Goal: Transaction & Acquisition: Purchase product/service

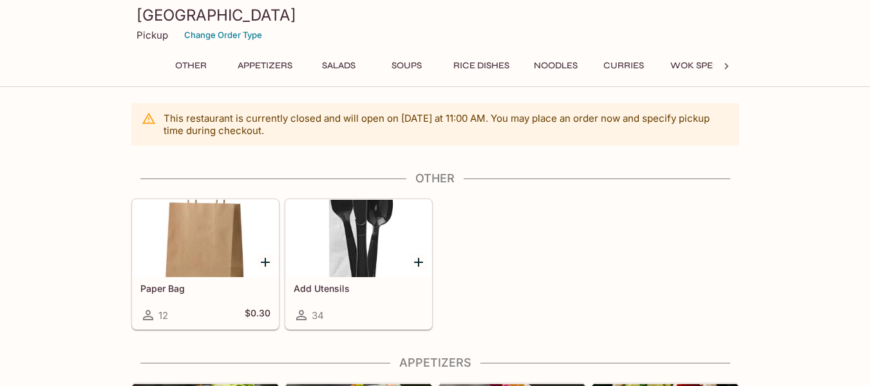
click at [270, 59] on button "Appetizers" at bounding box center [265, 66] width 69 height 18
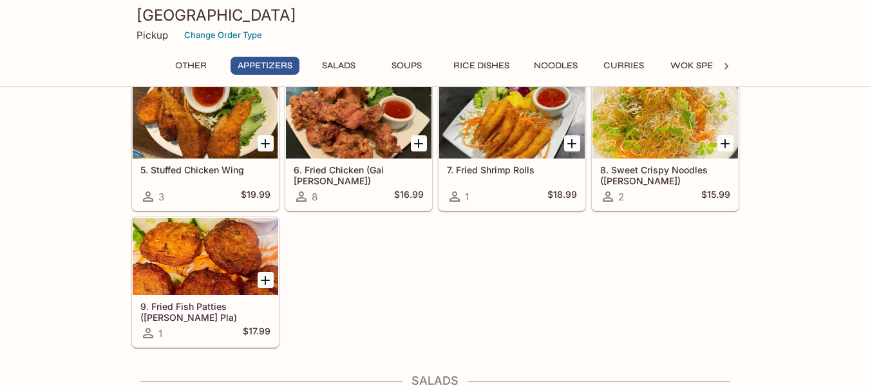
scroll to position [375, 0]
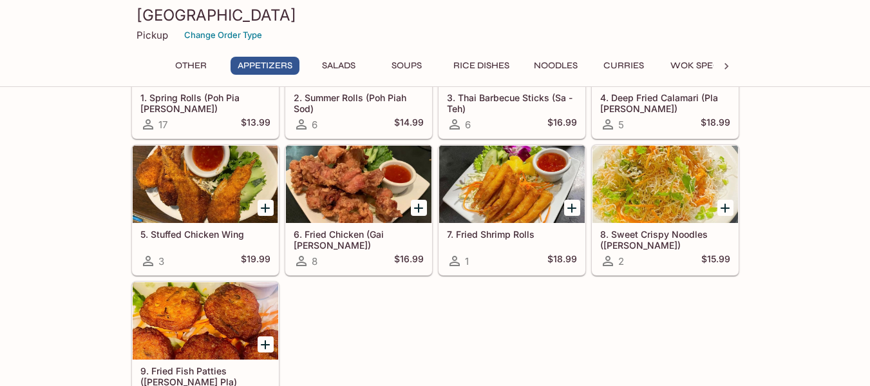
click at [509, 203] on div at bounding box center [512, 184] width 146 height 77
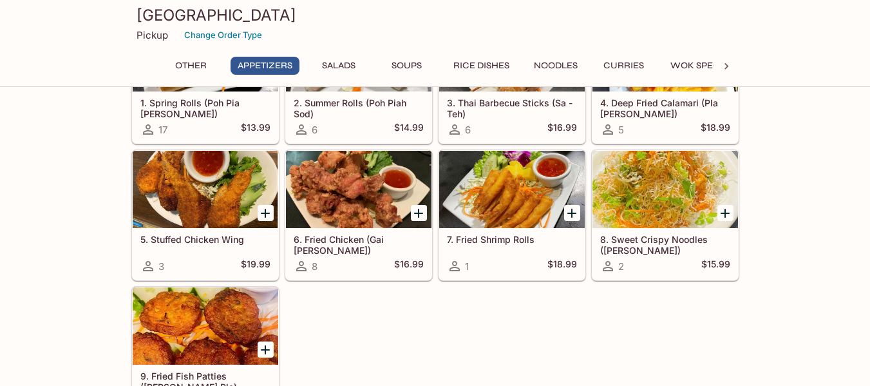
scroll to position [305, 0]
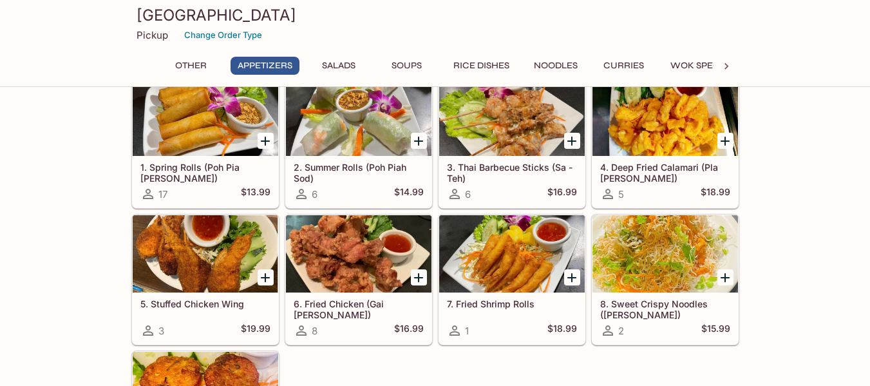
click at [512, 131] on div at bounding box center [512, 117] width 146 height 77
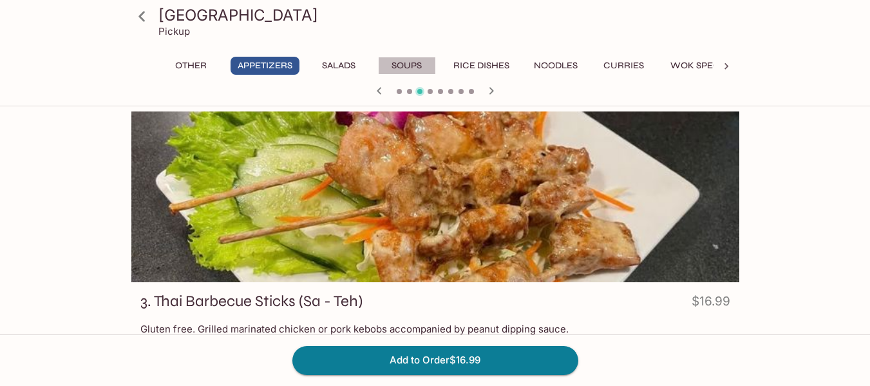
click at [402, 67] on button "Soups" at bounding box center [407, 66] width 58 height 18
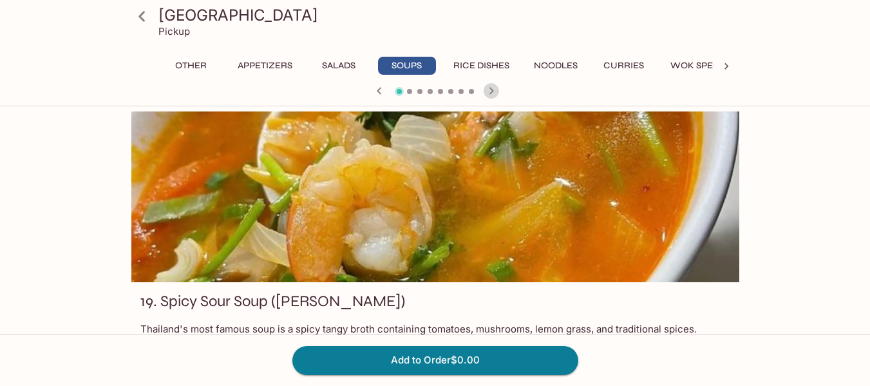
click at [493, 91] on icon "button" at bounding box center [491, 90] width 5 height 7
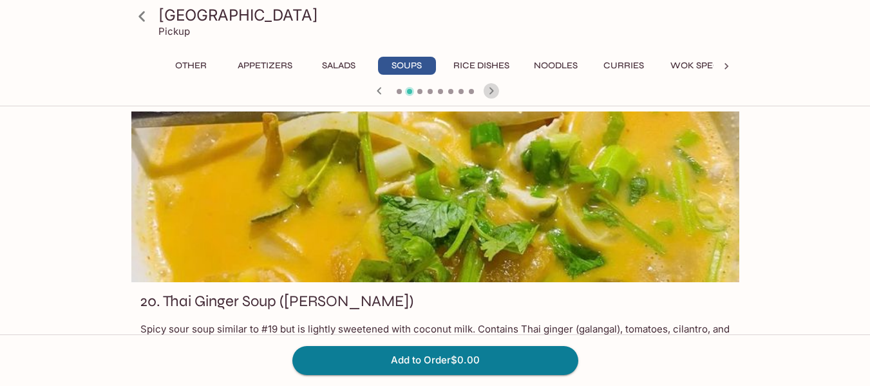
click at [493, 91] on icon "button" at bounding box center [491, 90] width 5 height 7
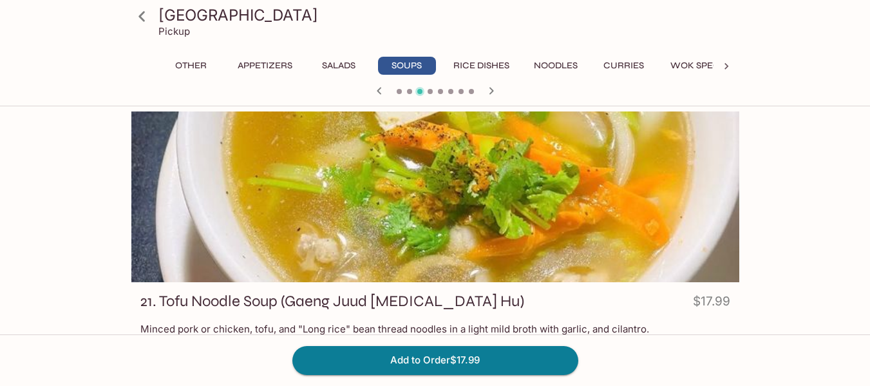
click at [493, 91] on icon "button" at bounding box center [491, 90] width 5 height 7
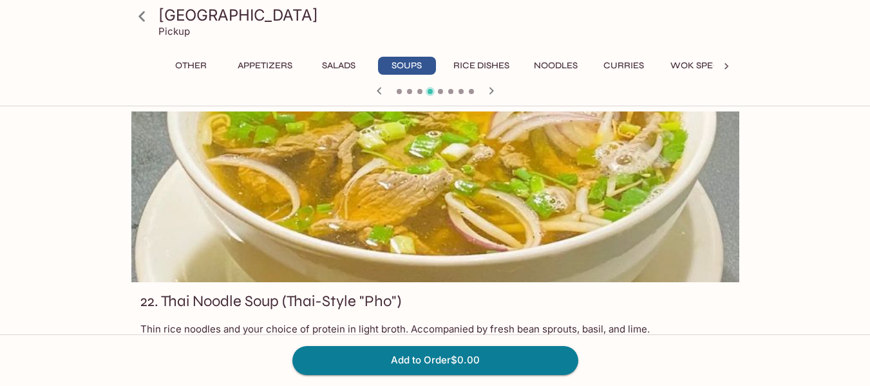
click at [493, 91] on icon "button" at bounding box center [491, 90] width 5 height 7
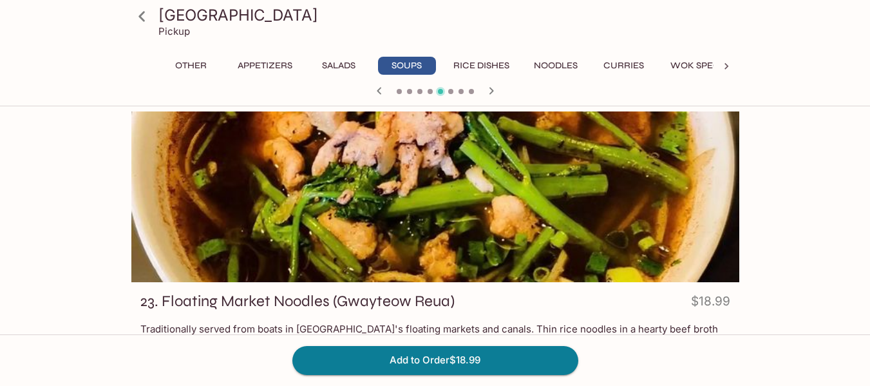
click at [491, 94] on icon "button" at bounding box center [491, 90] width 15 height 15
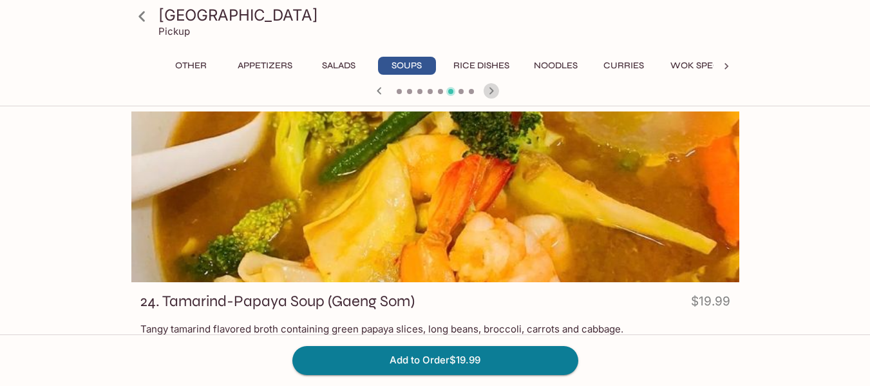
click at [491, 94] on icon "button" at bounding box center [491, 90] width 15 height 15
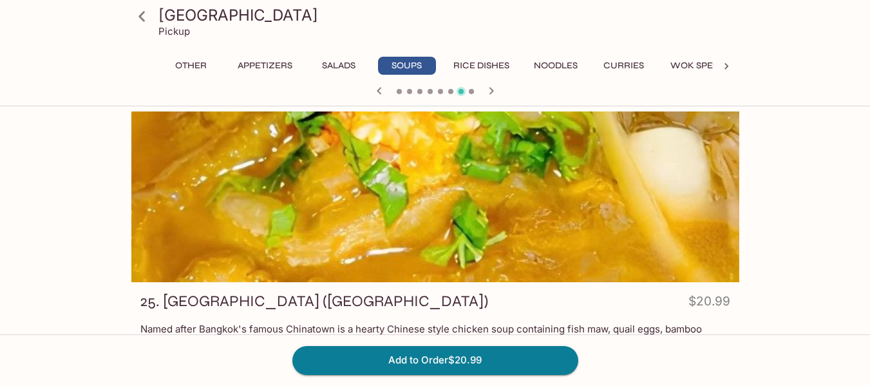
click at [491, 94] on icon "button" at bounding box center [491, 90] width 15 height 15
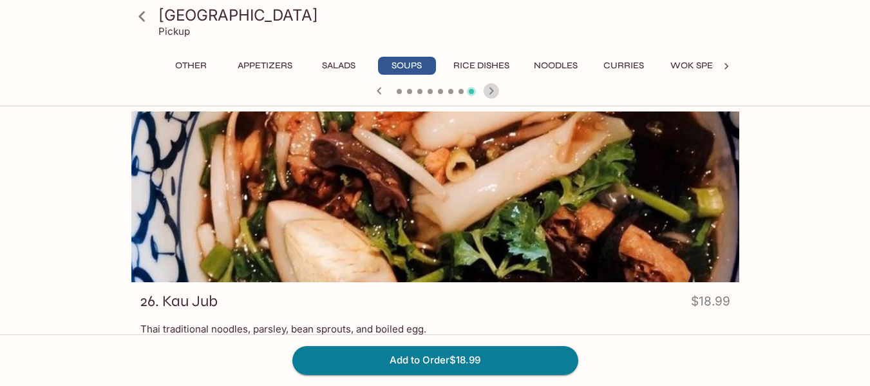
click at [491, 94] on icon "button" at bounding box center [491, 90] width 15 height 15
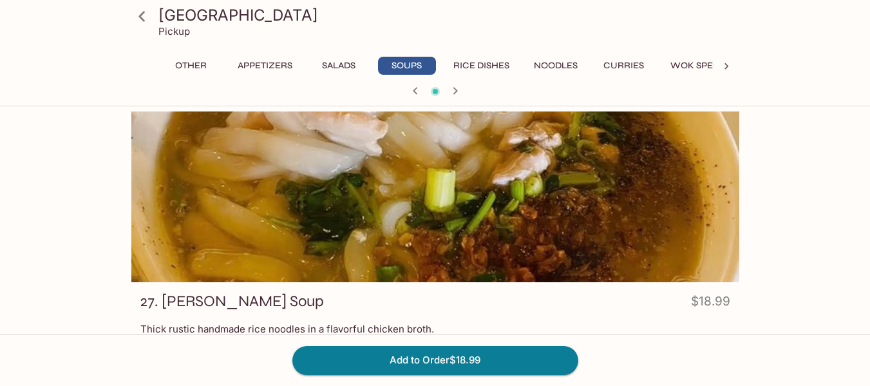
click at [474, 69] on button "Rice Dishes" at bounding box center [481, 66] width 70 height 18
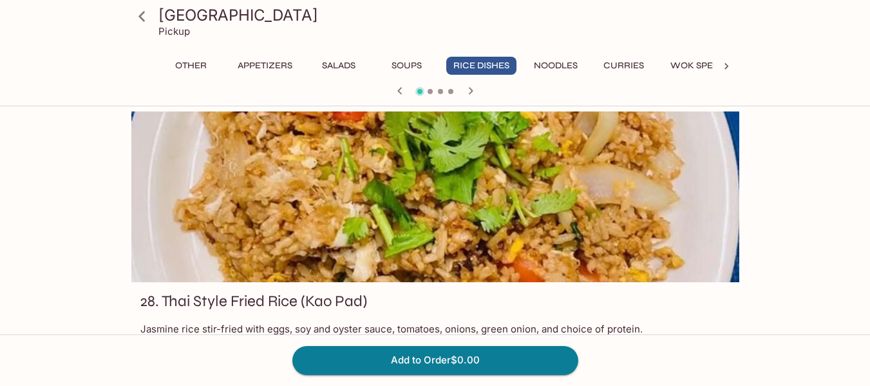
click at [473, 91] on icon "button" at bounding box center [470, 90] width 5 height 7
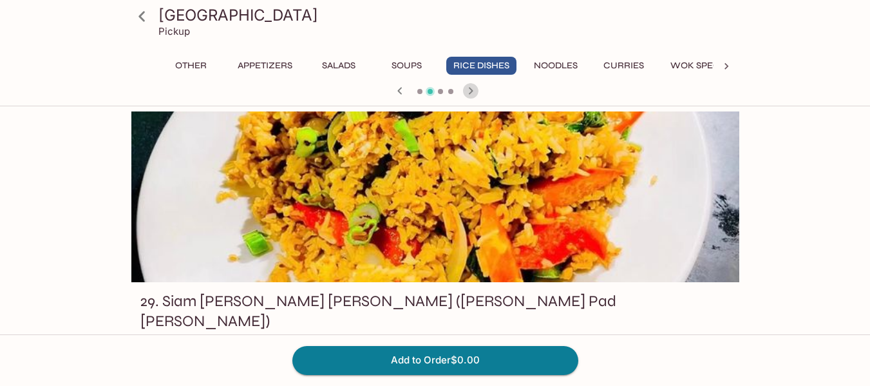
click at [473, 91] on icon "button" at bounding box center [470, 90] width 5 height 7
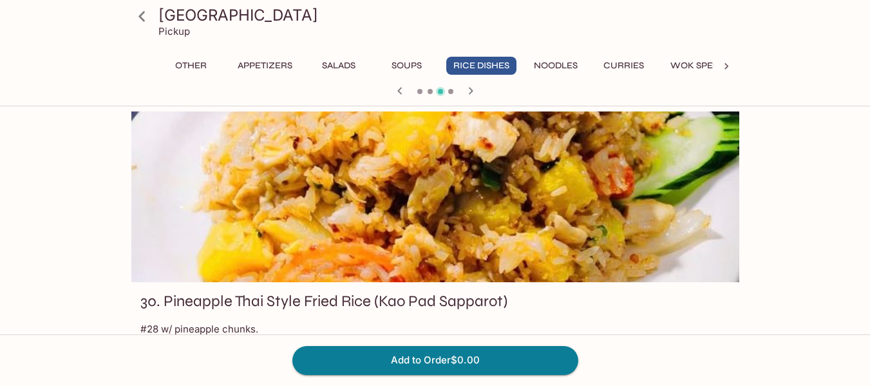
click at [473, 91] on icon "button" at bounding box center [470, 90] width 5 height 7
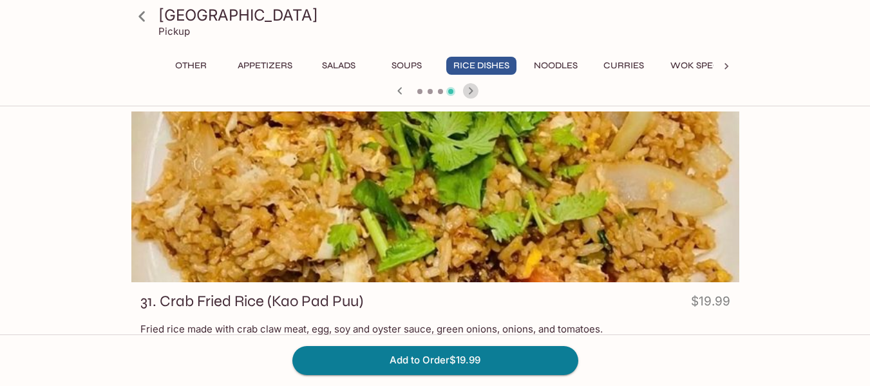
click at [473, 91] on icon "button" at bounding box center [470, 90] width 5 height 7
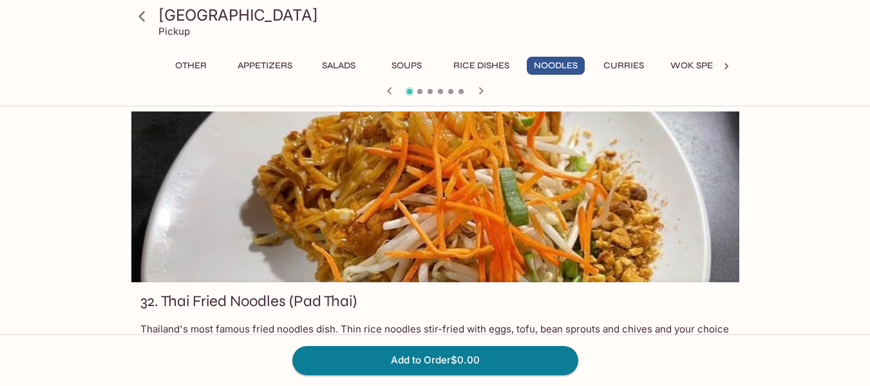
click at [473, 91] on icon "button" at bounding box center [480, 90] width 15 height 15
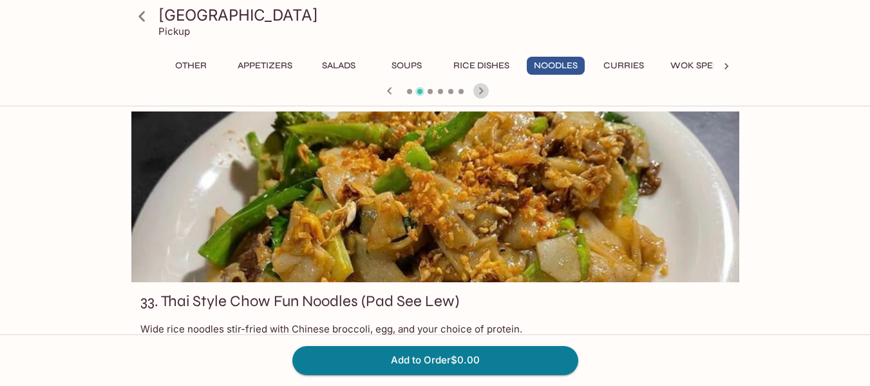
click at [473, 91] on icon "button" at bounding box center [480, 90] width 15 height 15
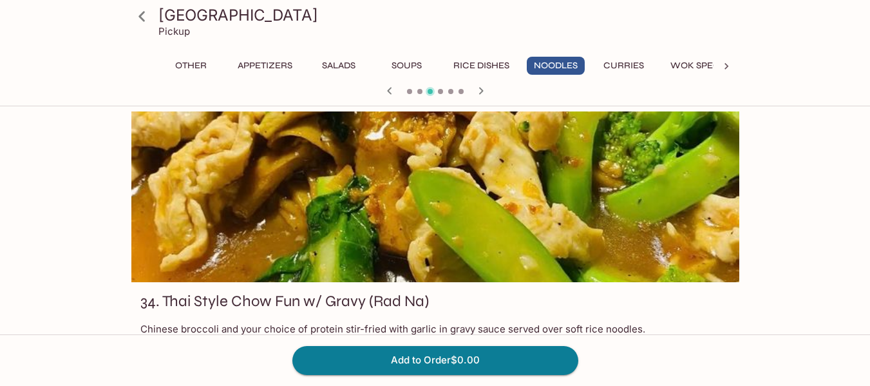
click at [473, 91] on icon "button" at bounding box center [480, 90] width 15 height 15
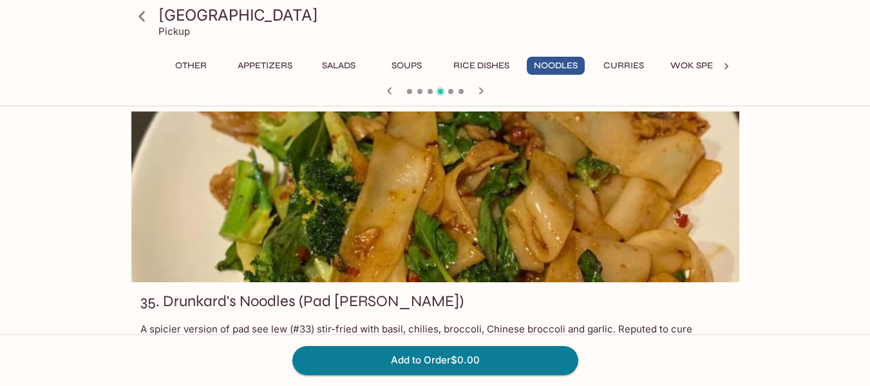
click at [473, 91] on icon "button" at bounding box center [480, 90] width 15 height 15
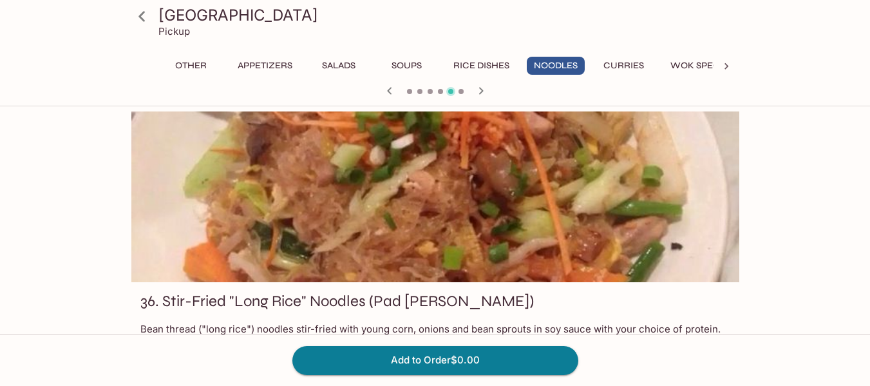
click at [473, 91] on icon "button" at bounding box center [480, 90] width 15 height 15
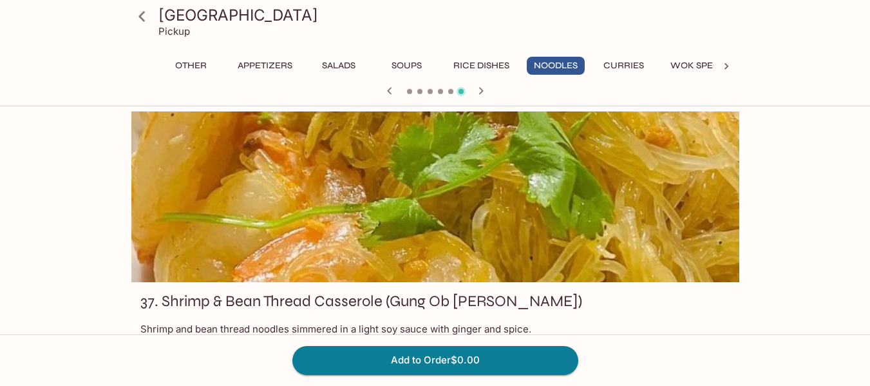
click at [473, 91] on icon "button" at bounding box center [480, 90] width 15 height 15
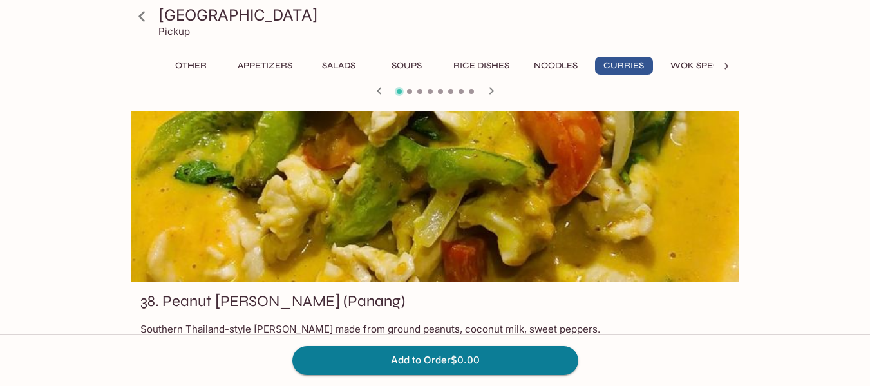
click at [473, 91] on span at bounding box center [471, 91] width 5 height 5
click at [491, 88] on icon "button" at bounding box center [491, 90] width 15 height 15
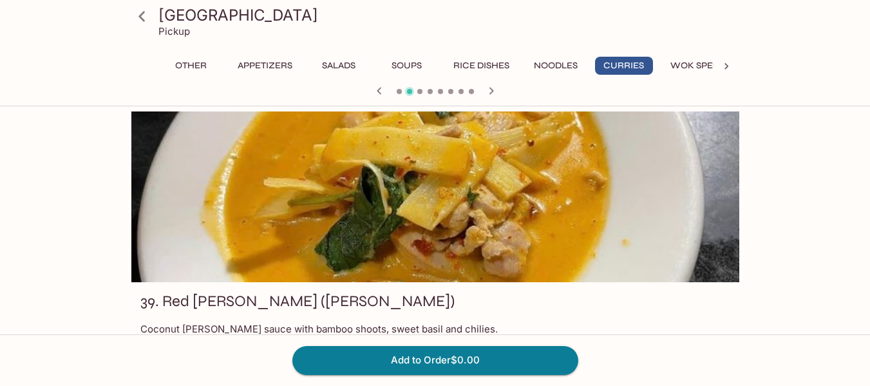
click at [491, 88] on icon "button" at bounding box center [491, 90] width 15 height 15
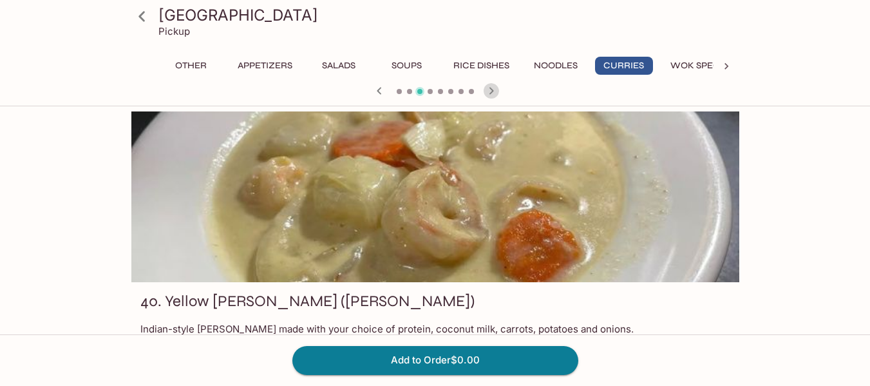
click at [491, 88] on icon "button" at bounding box center [491, 90] width 15 height 15
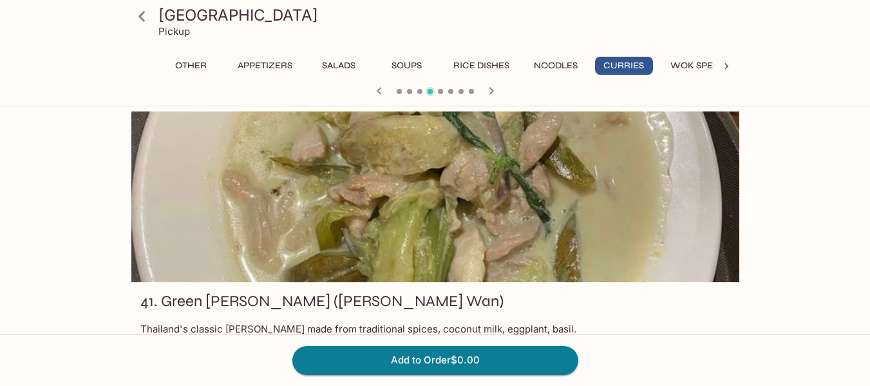
click at [491, 88] on icon "button" at bounding box center [491, 90] width 15 height 15
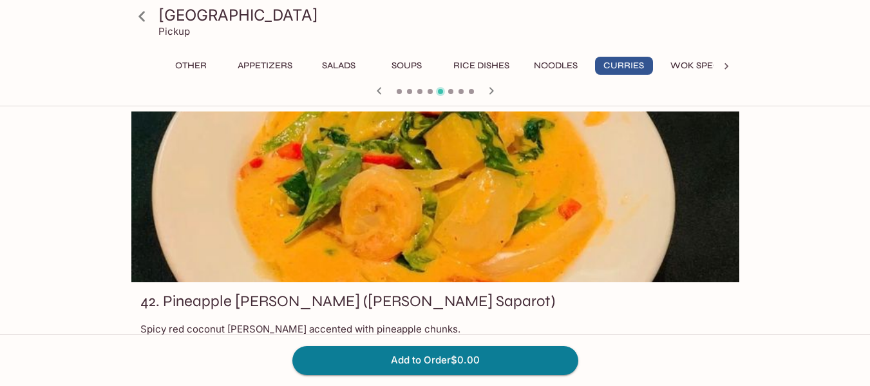
click at [491, 88] on icon "button" at bounding box center [491, 90] width 15 height 15
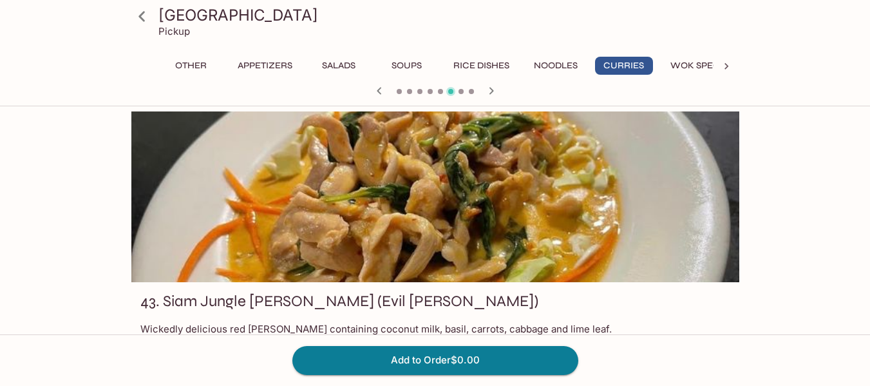
click at [500, 91] on div at bounding box center [435, 91] width 618 height 19
click at [493, 91] on icon "button" at bounding box center [491, 90] width 5 height 7
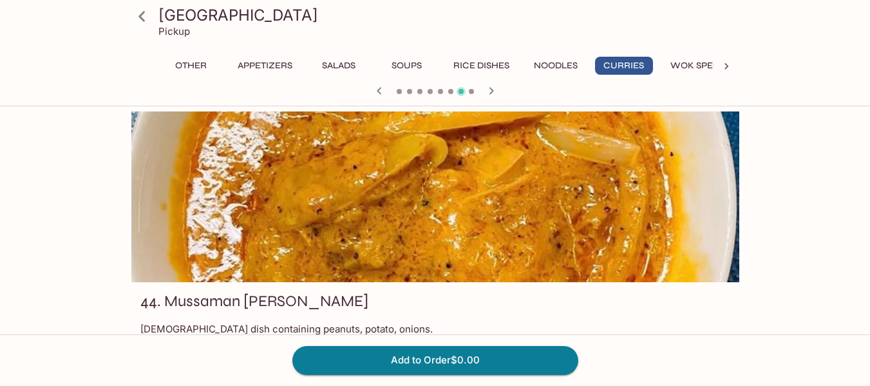
click at [493, 91] on icon "button" at bounding box center [491, 90] width 5 height 7
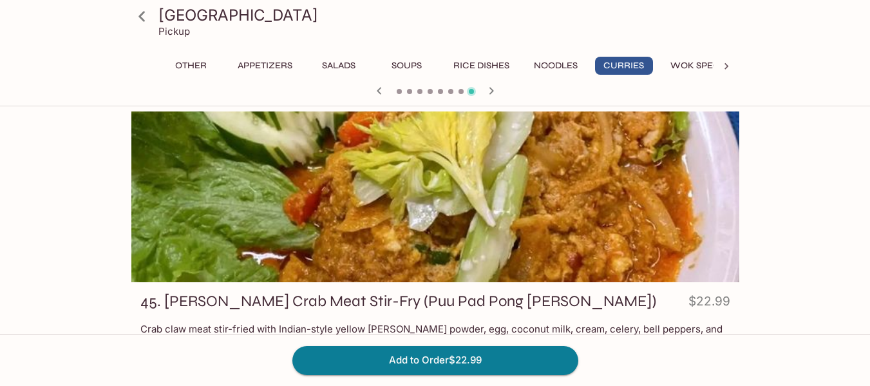
click at [493, 91] on icon "button" at bounding box center [491, 90] width 5 height 7
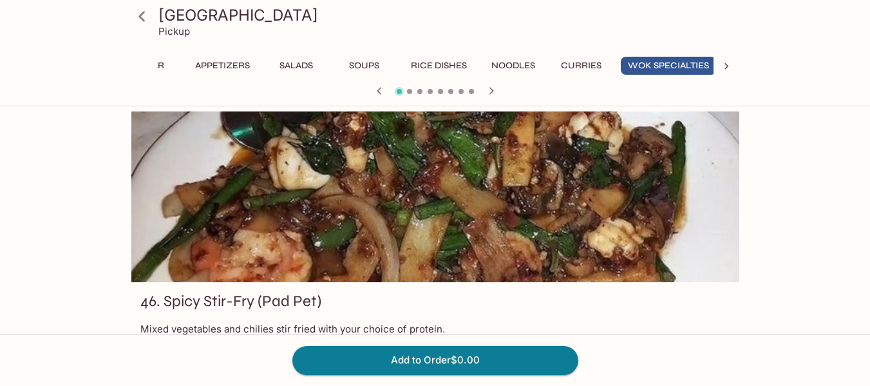
scroll to position [0, 48]
click at [384, 88] on icon "button" at bounding box center [379, 90] width 15 height 15
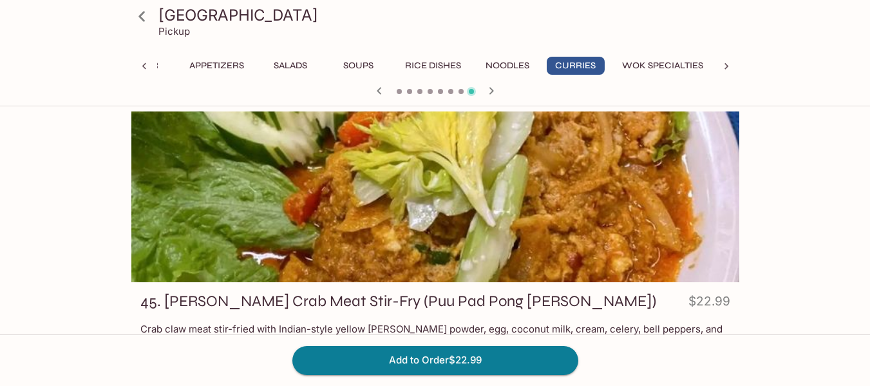
click at [384, 88] on icon "button" at bounding box center [379, 90] width 15 height 15
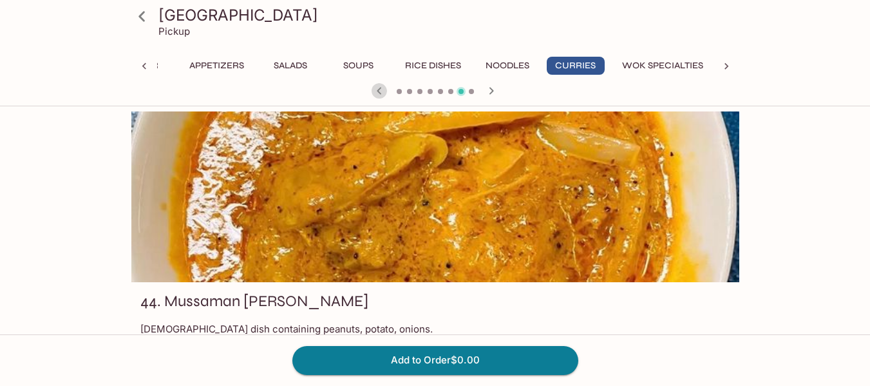
click at [384, 88] on icon "button" at bounding box center [379, 90] width 15 height 15
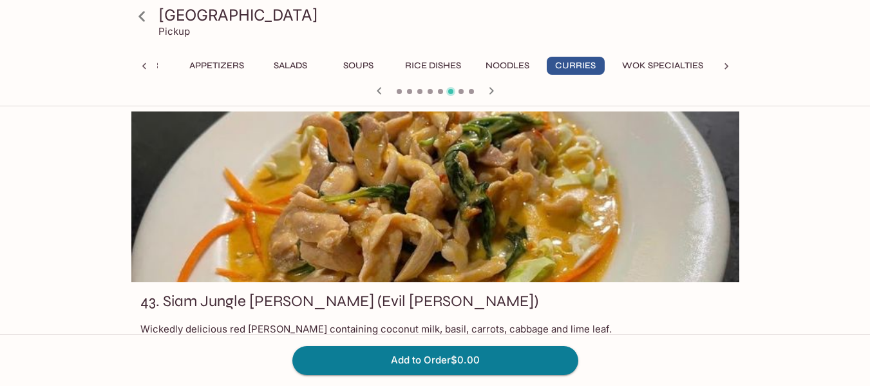
click at [384, 88] on icon "button" at bounding box center [379, 90] width 15 height 15
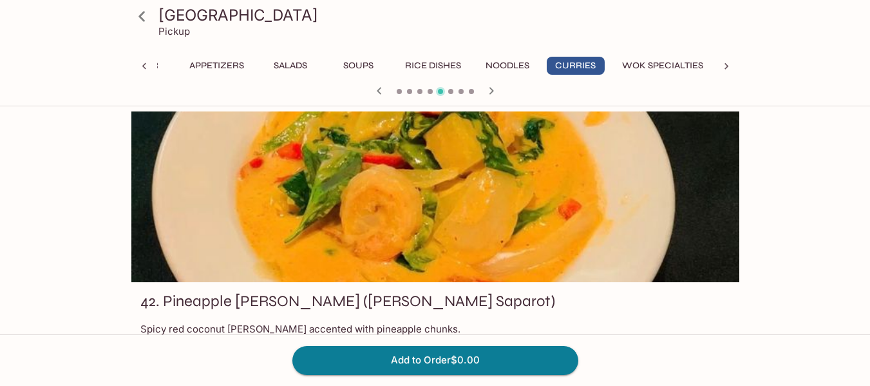
click at [491, 90] on icon "button" at bounding box center [491, 90] width 5 height 7
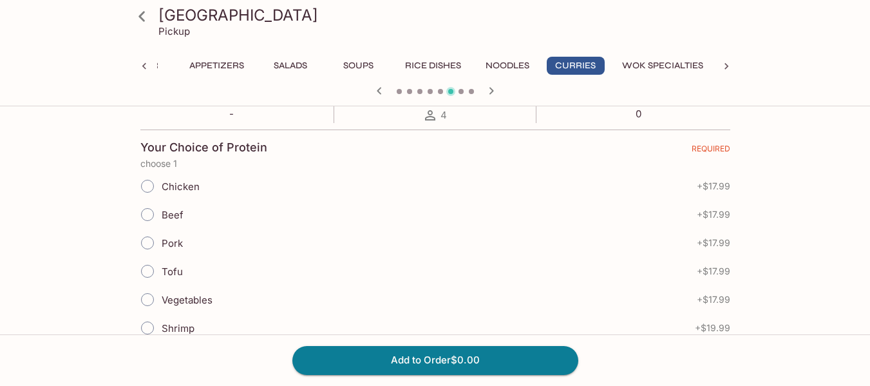
scroll to position [258, 0]
click at [146, 185] on input "Chicken" at bounding box center [147, 185] width 27 height 27
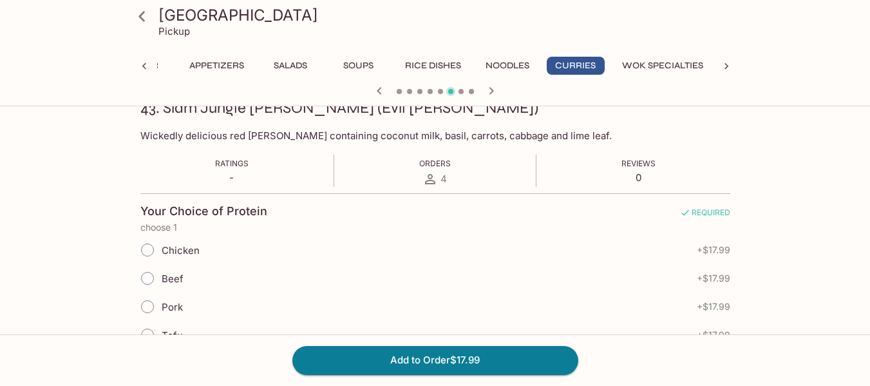
click at [150, 250] on input "Chicken" at bounding box center [147, 249] width 27 height 27
radio input "true"
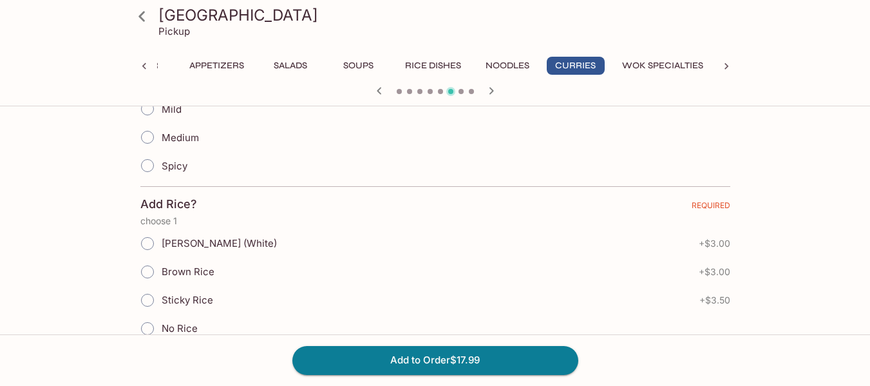
scroll to position [644, 0]
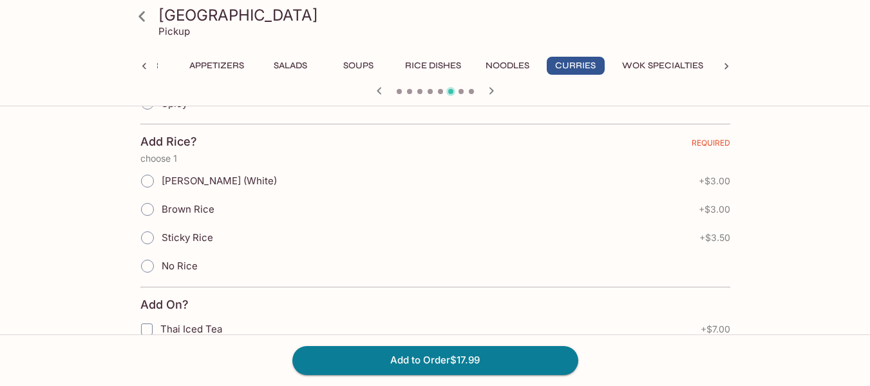
click at [151, 182] on input "[PERSON_NAME] (White)" at bounding box center [147, 180] width 27 height 27
radio input "true"
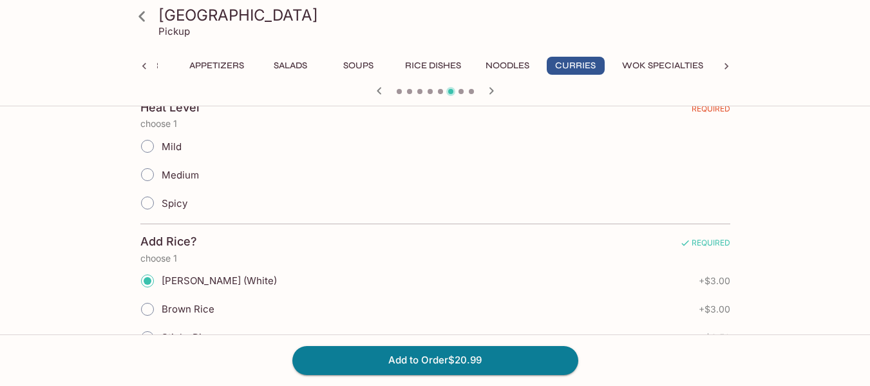
scroll to position [515, 0]
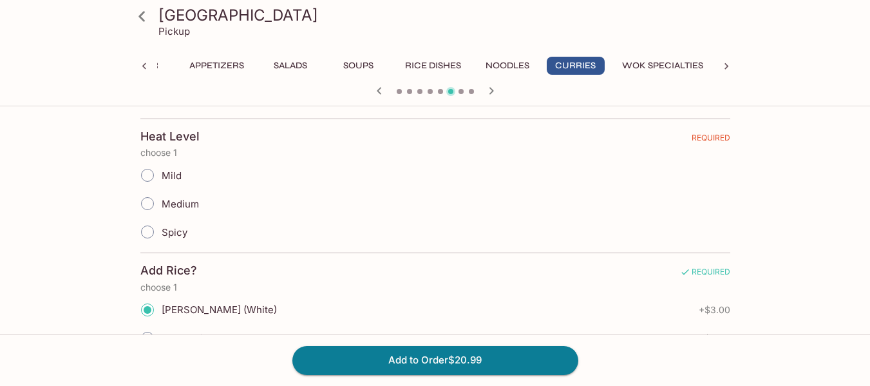
click at [151, 203] on input "Medium" at bounding box center [147, 203] width 27 height 27
radio input "true"
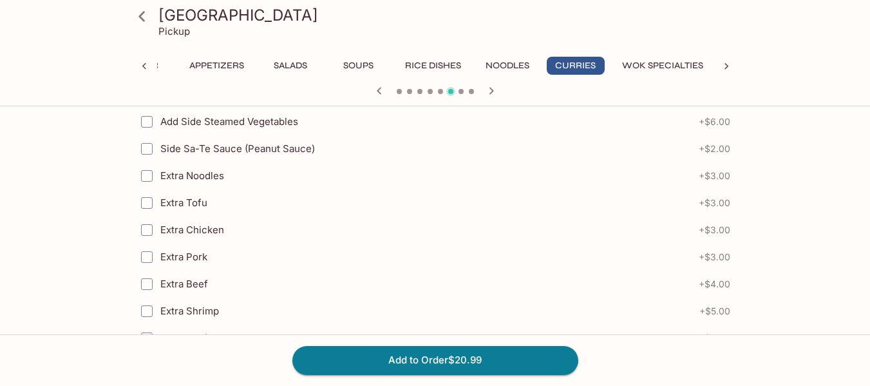
scroll to position [1142, 0]
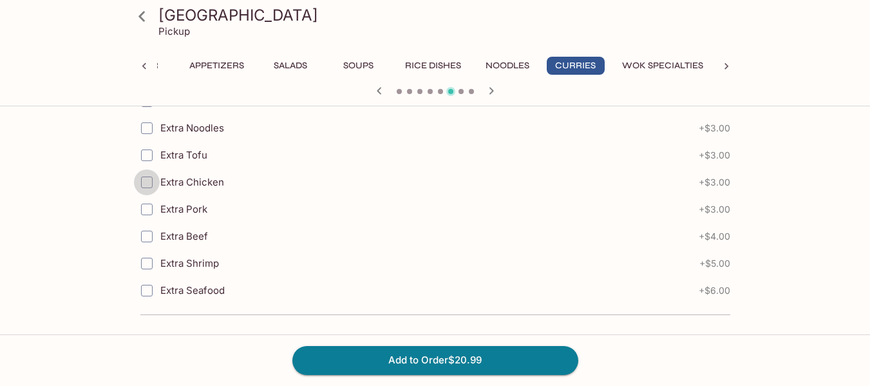
click at [147, 185] on input "Extra Chicken" at bounding box center [147, 182] width 26 height 26
checkbox input "true"
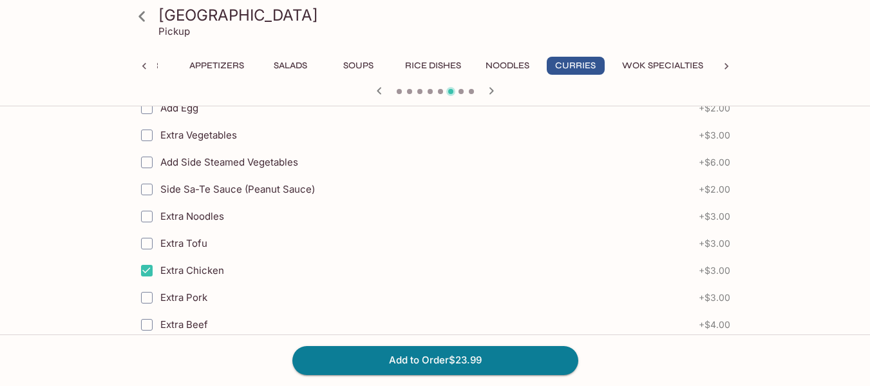
scroll to position [756, 0]
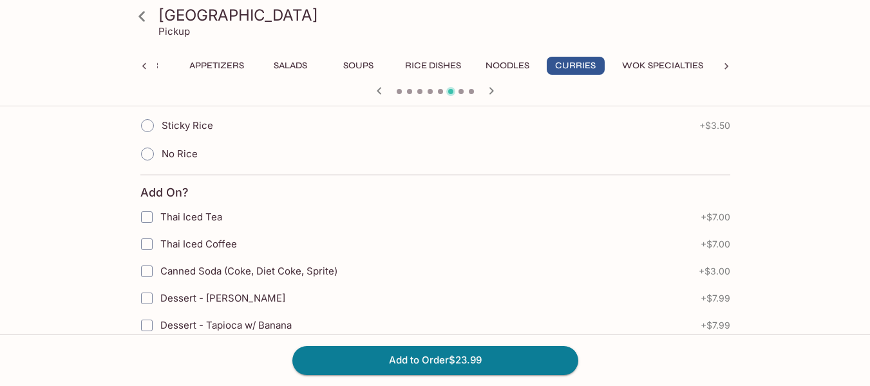
click at [694, 60] on button "Wok Specialties" at bounding box center [662, 66] width 95 height 18
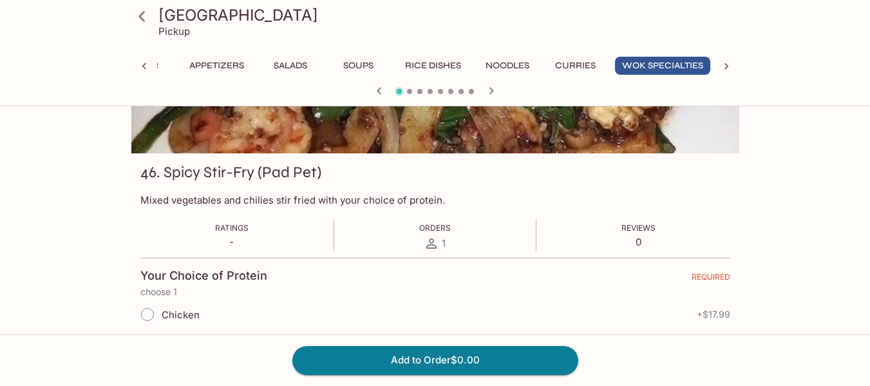
scroll to position [0, 0]
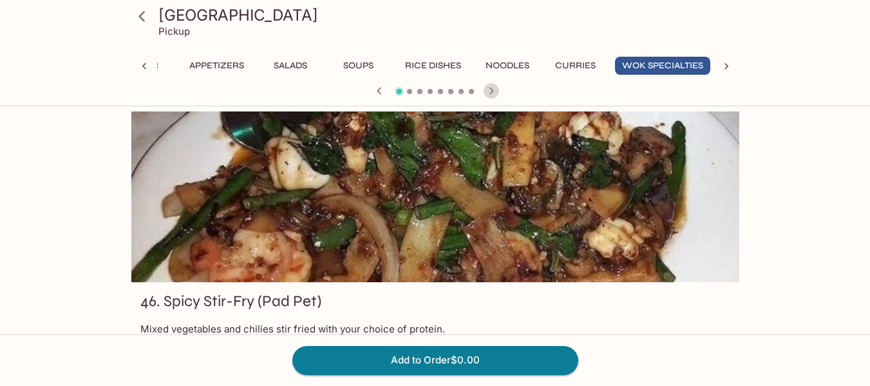
click at [495, 90] on icon "button" at bounding box center [491, 90] width 15 height 15
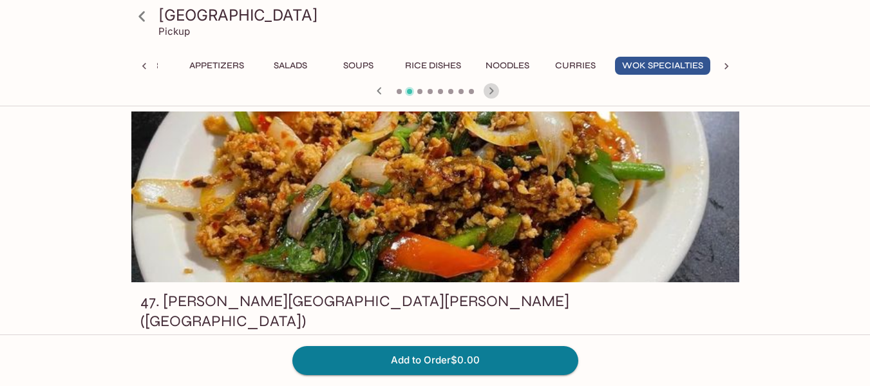
click at [495, 90] on icon "button" at bounding box center [491, 90] width 15 height 15
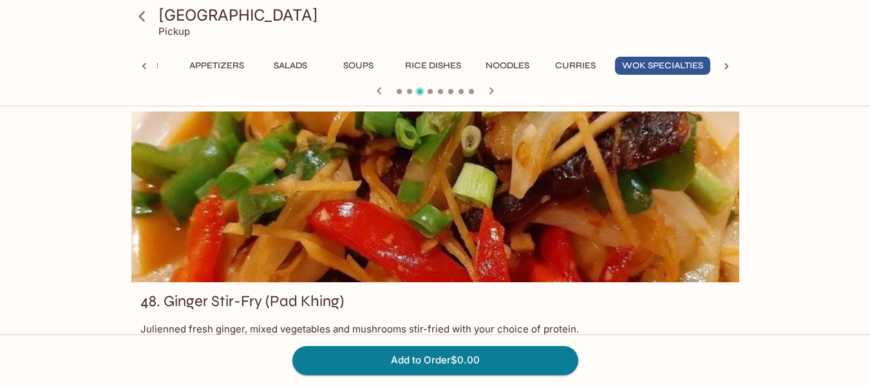
click at [495, 90] on icon "button" at bounding box center [491, 90] width 15 height 15
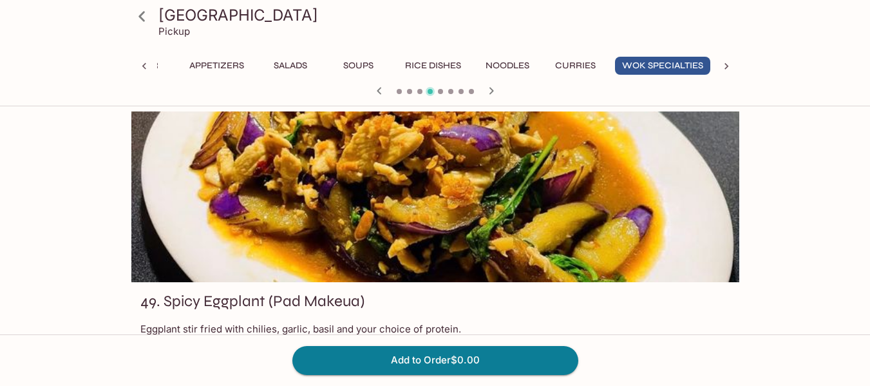
click at [495, 90] on icon "button" at bounding box center [491, 90] width 15 height 15
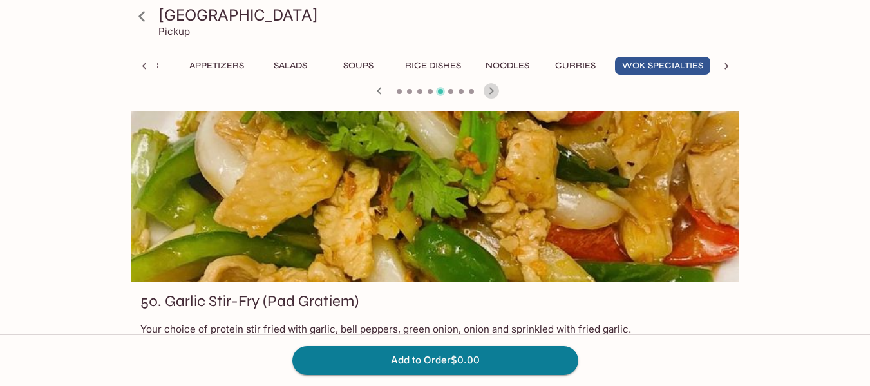
click at [495, 90] on icon "button" at bounding box center [491, 90] width 15 height 15
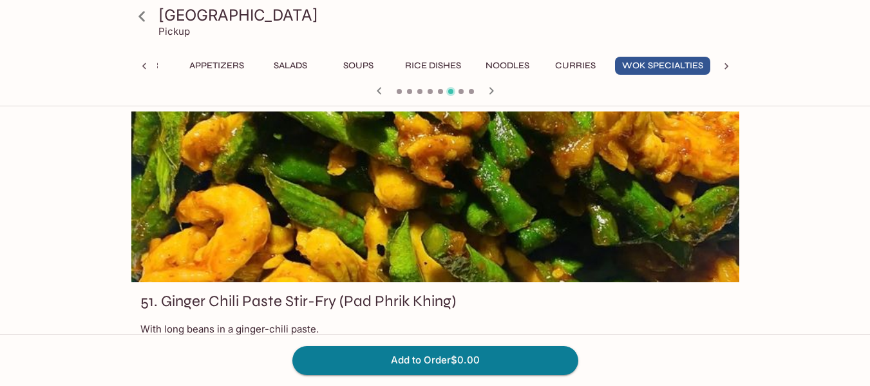
click at [495, 90] on icon "button" at bounding box center [491, 90] width 15 height 15
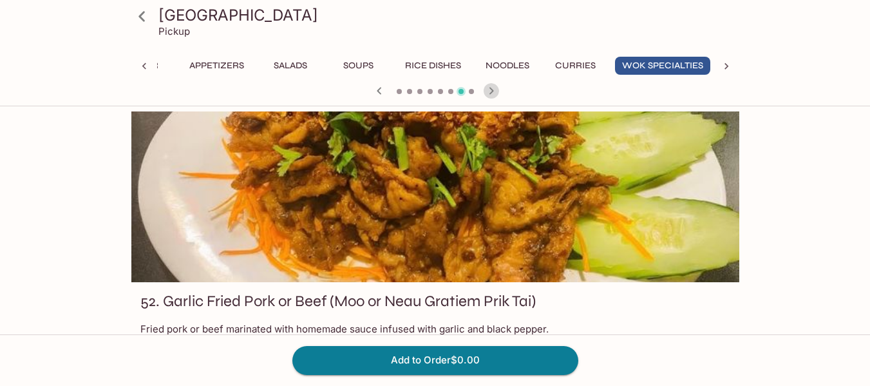
click at [495, 90] on icon "button" at bounding box center [491, 90] width 15 height 15
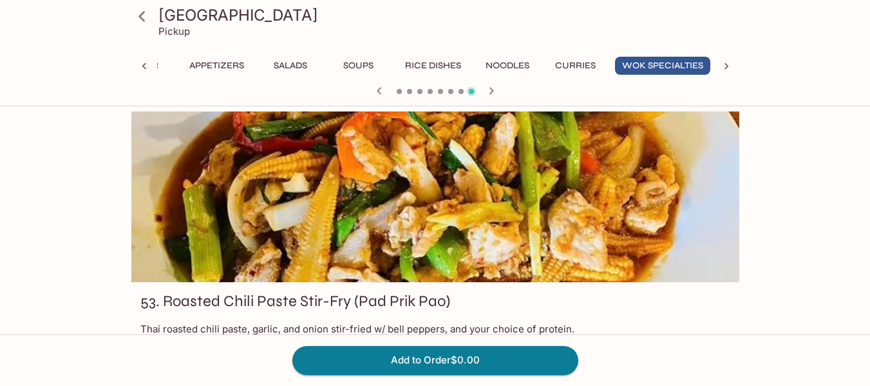
click at [495, 90] on icon "button" at bounding box center [491, 90] width 15 height 15
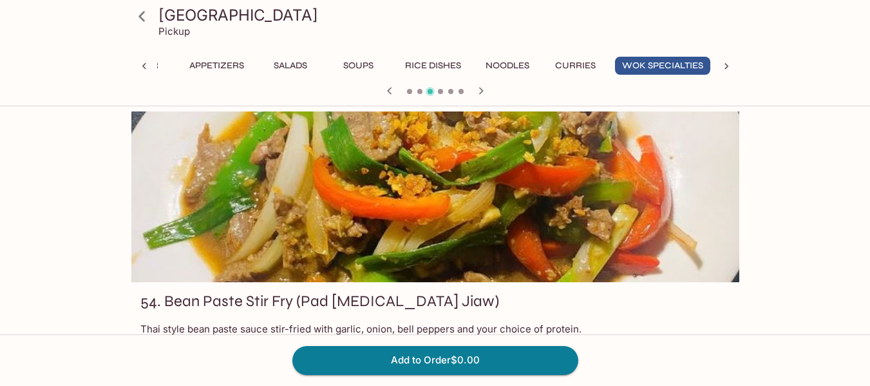
click at [493, 90] on div at bounding box center [435, 91] width 618 height 19
click at [483, 91] on icon "button" at bounding box center [480, 90] width 15 height 15
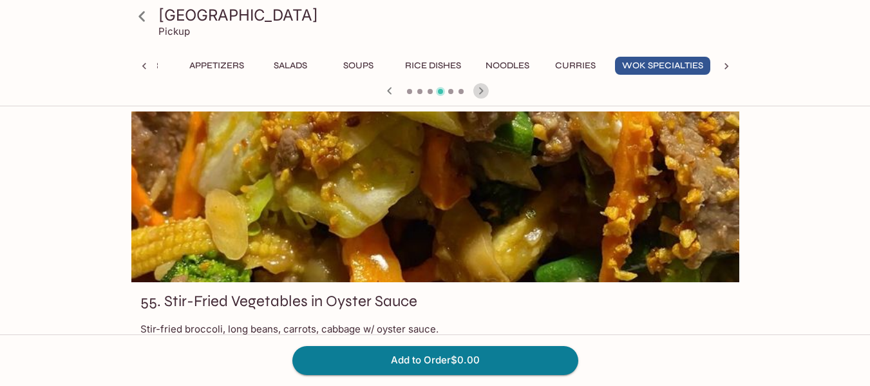
click at [483, 91] on icon "button" at bounding box center [480, 90] width 15 height 15
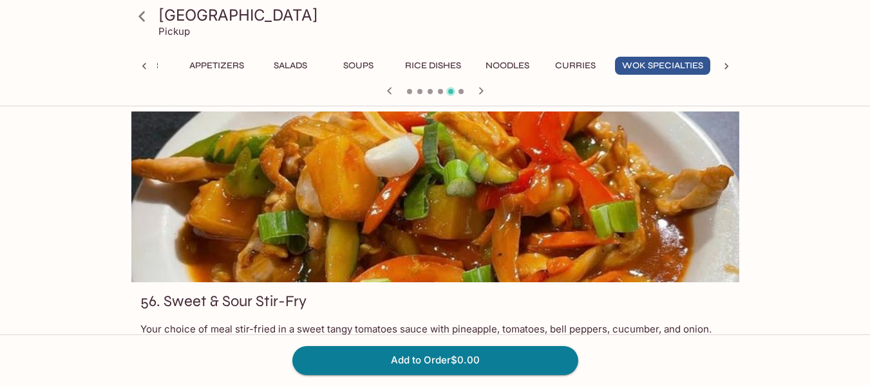
click at [483, 91] on icon "button" at bounding box center [480, 90] width 15 height 15
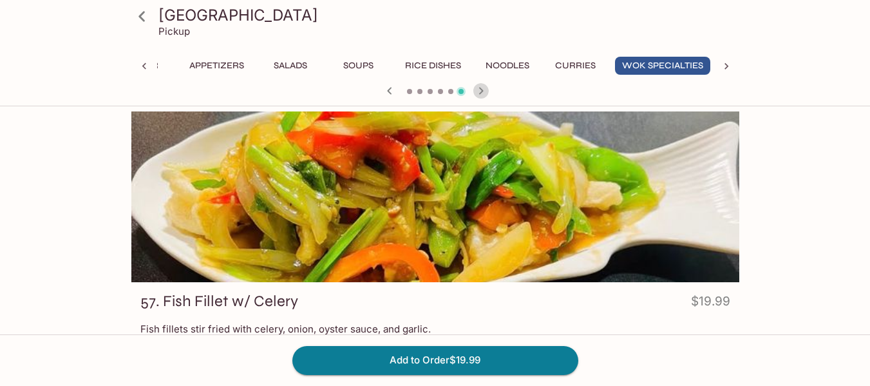
click at [483, 91] on icon "button" at bounding box center [480, 90] width 15 height 15
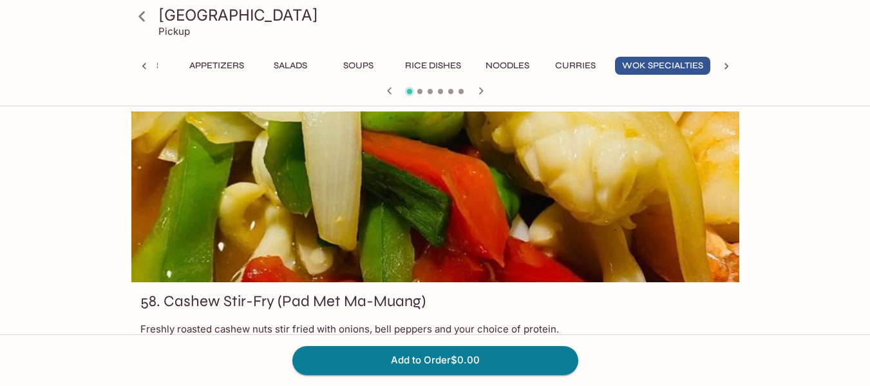
click at [483, 91] on icon "button" at bounding box center [480, 90] width 15 height 15
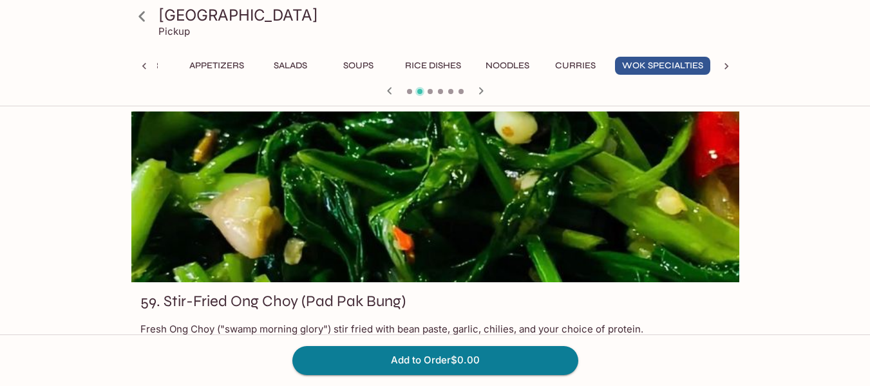
click at [483, 91] on icon "button" at bounding box center [480, 90] width 15 height 15
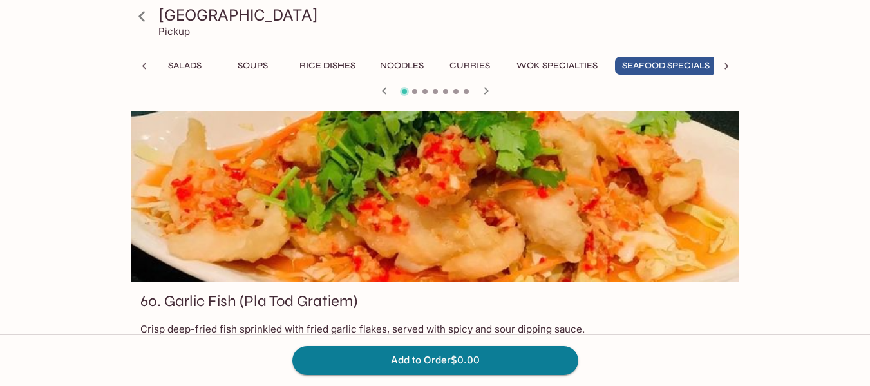
scroll to position [0, 162]
click at [483, 91] on icon "button" at bounding box center [485, 90] width 15 height 15
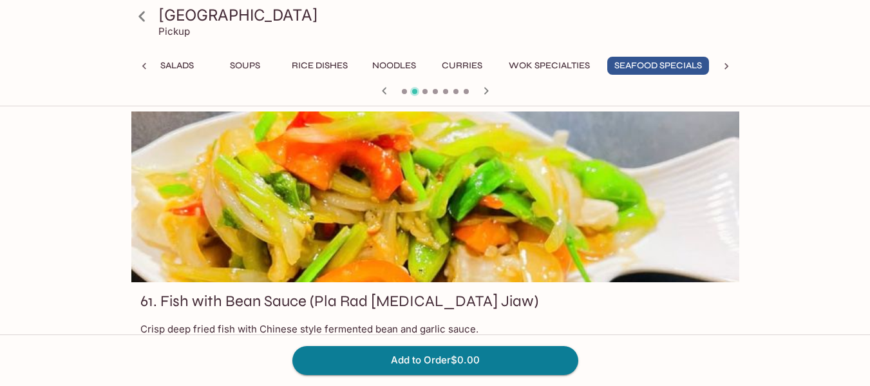
click at [483, 91] on icon "button" at bounding box center [485, 90] width 15 height 15
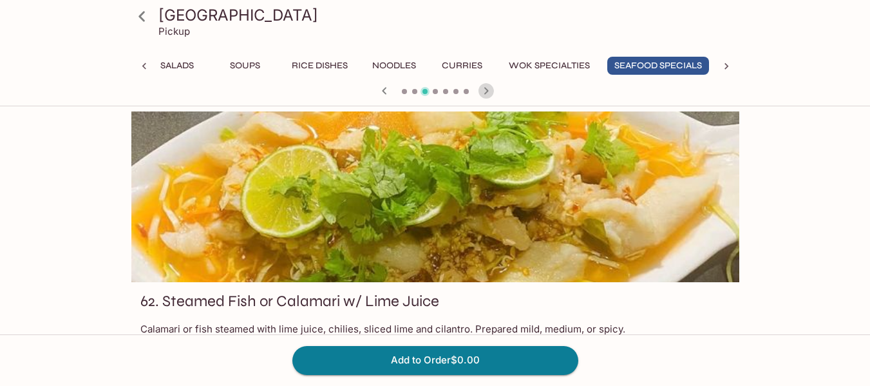
click at [483, 91] on icon "button" at bounding box center [485, 90] width 15 height 15
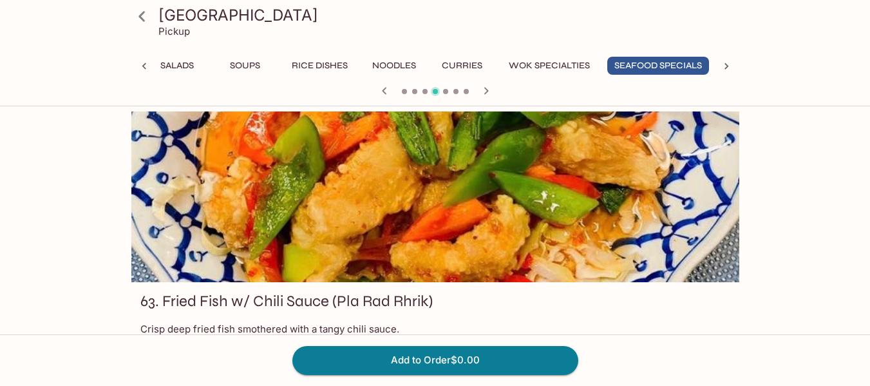
click at [483, 91] on icon "button" at bounding box center [485, 90] width 15 height 15
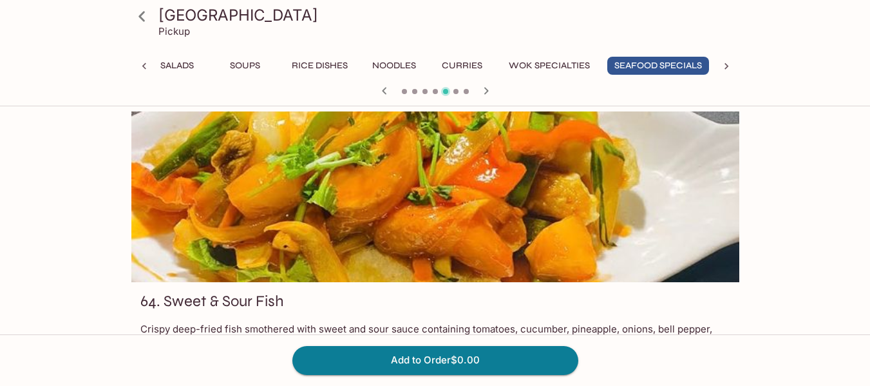
click at [483, 91] on icon "button" at bounding box center [485, 90] width 15 height 15
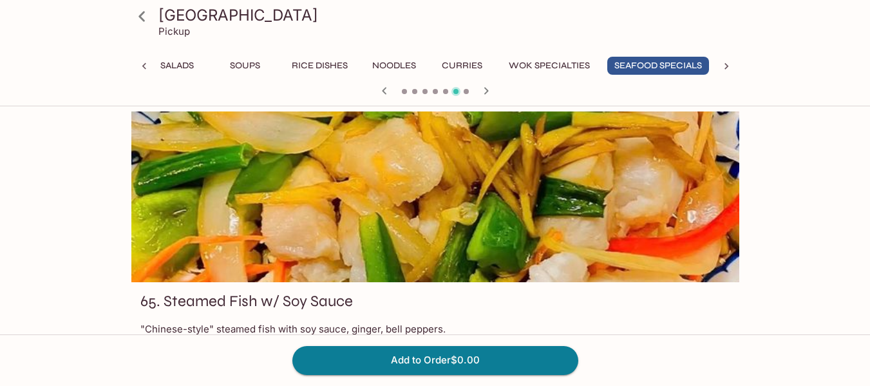
click at [483, 91] on icon "button" at bounding box center [485, 90] width 15 height 15
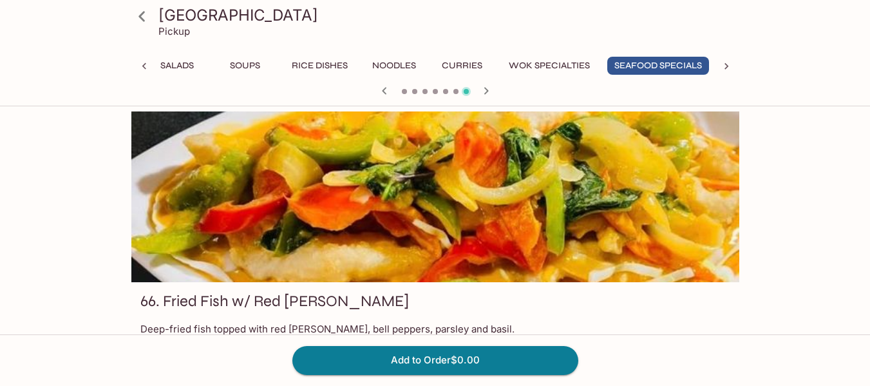
click at [483, 91] on icon "button" at bounding box center [485, 90] width 15 height 15
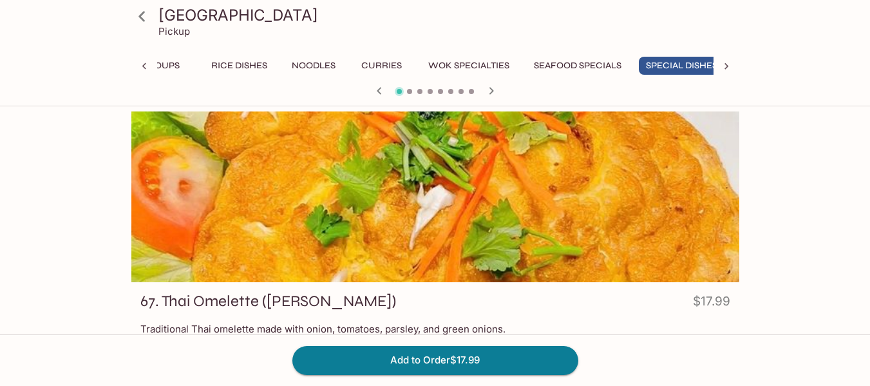
scroll to position [0, 259]
click at [484, 91] on icon "button" at bounding box center [491, 90] width 15 height 15
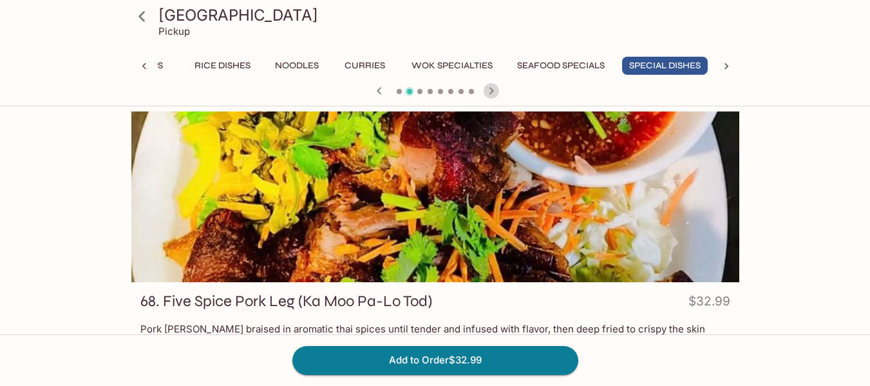
click at [484, 91] on icon "button" at bounding box center [491, 90] width 15 height 15
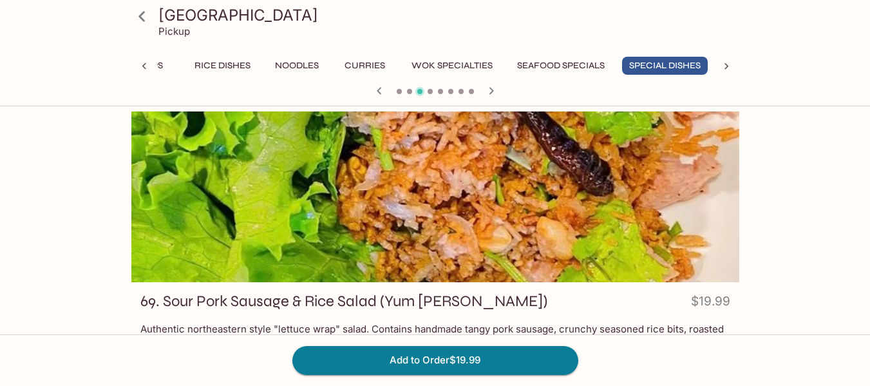
click at [484, 91] on icon "button" at bounding box center [491, 90] width 15 height 15
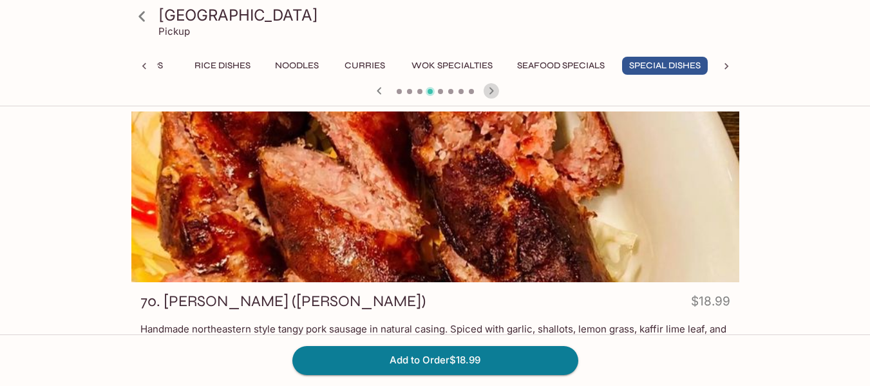
click at [484, 91] on icon "button" at bounding box center [491, 90] width 15 height 15
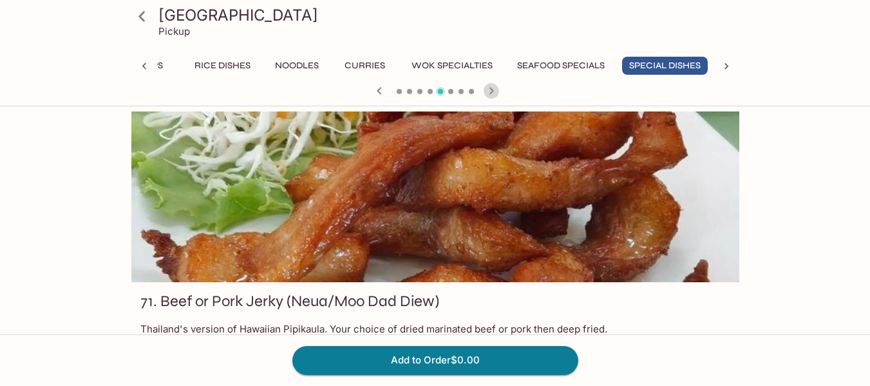
click at [484, 91] on icon "button" at bounding box center [491, 90] width 15 height 15
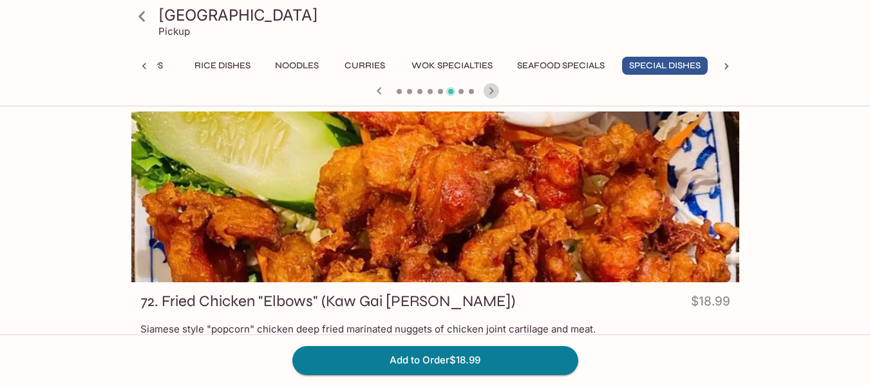
click at [484, 91] on icon "button" at bounding box center [491, 90] width 15 height 15
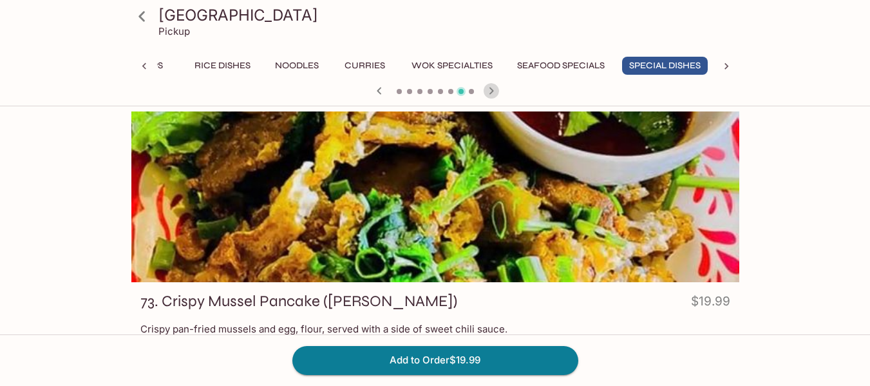
click at [484, 91] on icon "button" at bounding box center [491, 90] width 15 height 15
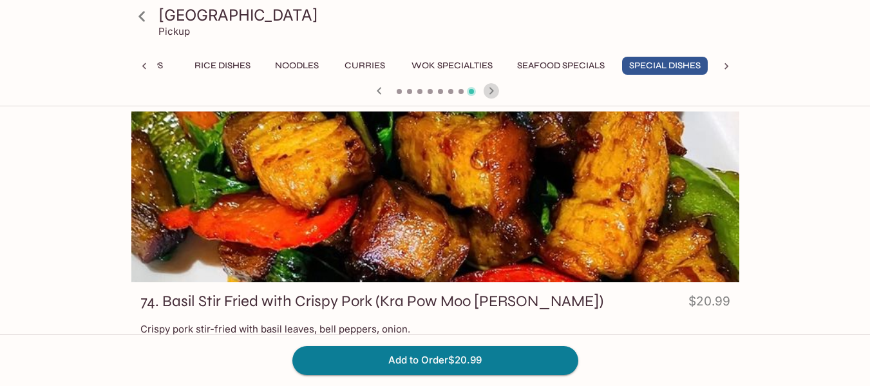
click at [484, 91] on icon "button" at bounding box center [491, 90] width 15 height 15
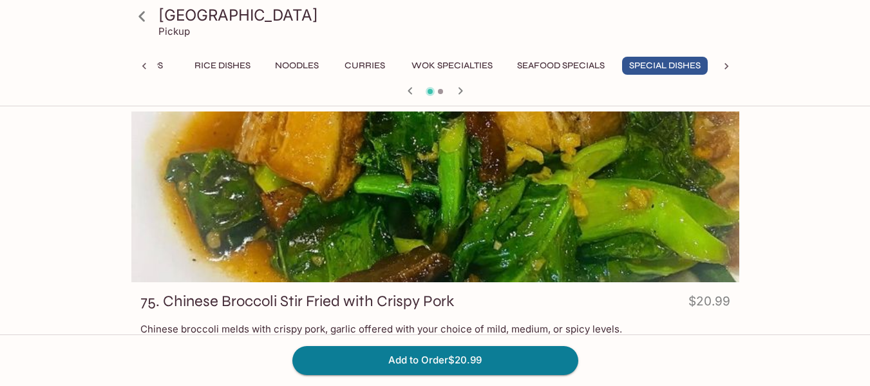
click at [484, 91] on div at bounding box center [435, 91] width 618 height 19
click at [540, 61] on button "Seafood Specials" at bounding box center [561, 66] width 102 height 18
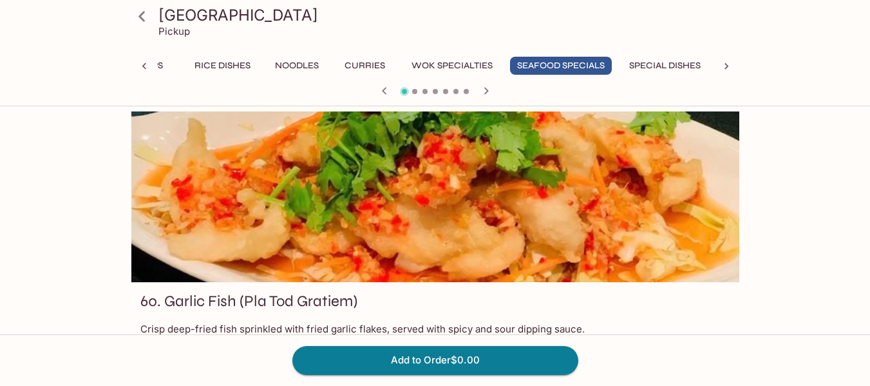
click at [486, 92] on icon "button" at bounding box center [486, 90] width 5 height 7
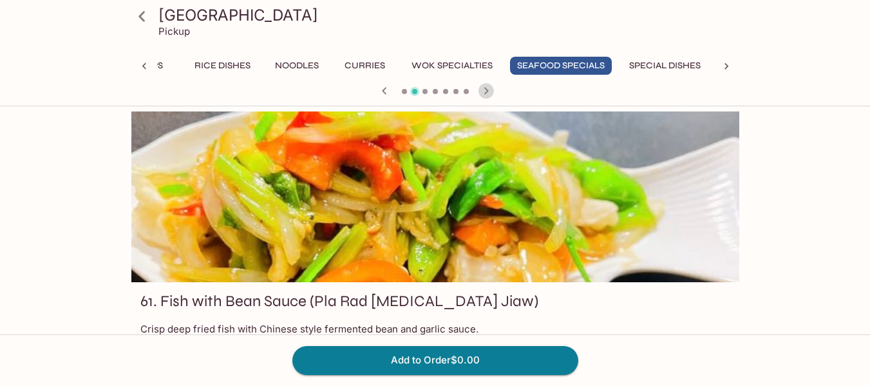
click at [486, 92] on icon "button" at bounding box center [486, 90] width 5 height 7
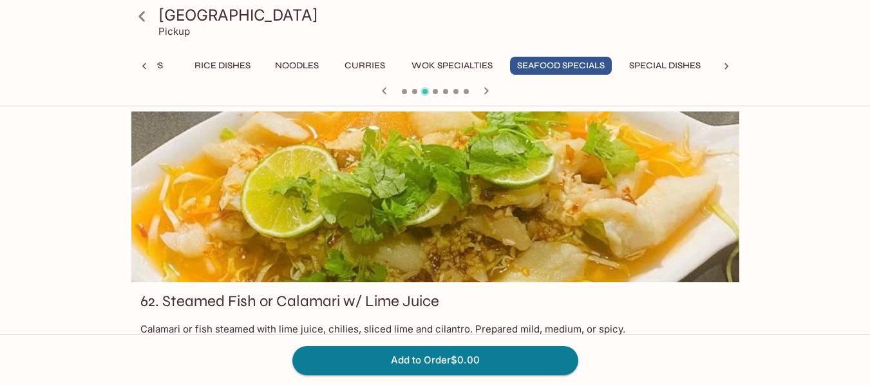
click at [486, 92] on icon "button" at bounding box center [486, 90] width 5 height 7
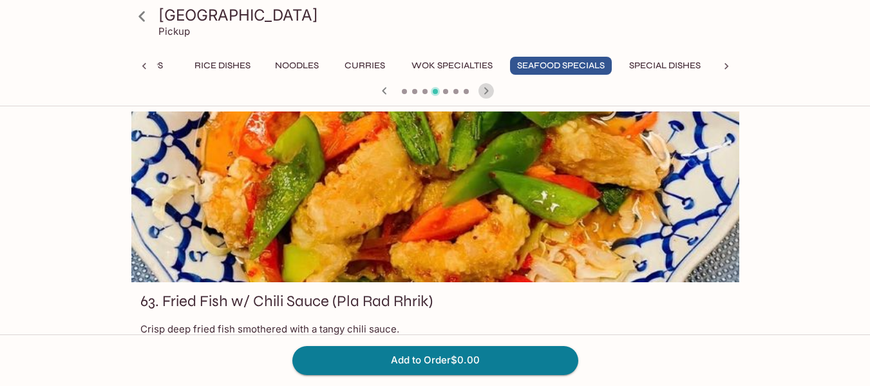
click at [486, 92] on icon "button" at bounding box center [486, 90] width 5 height 7
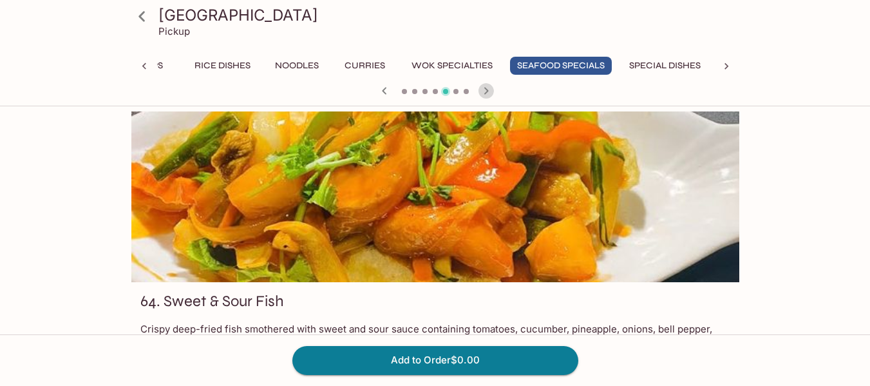
click at [486, 92] on icon "button" at bounding box center [486, 90] width 5 height 7
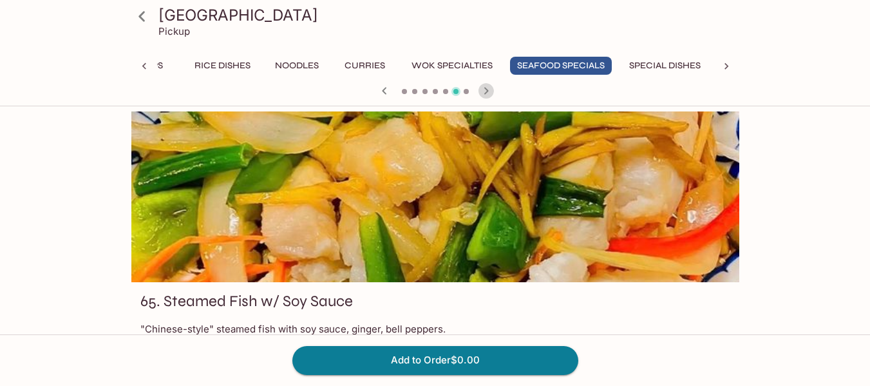
click at [486, 92] on icon "button" at bounding box center [486, 90] width 5 height 7
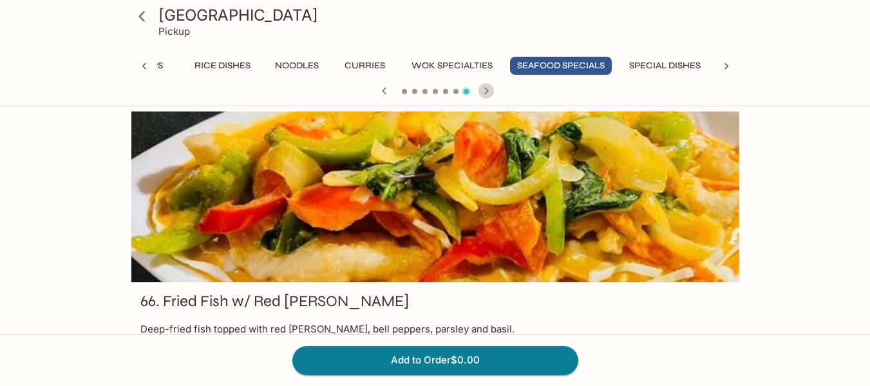
click at [486, 92] on icon "button" at bounding box center [486, 90] width 5 height 7
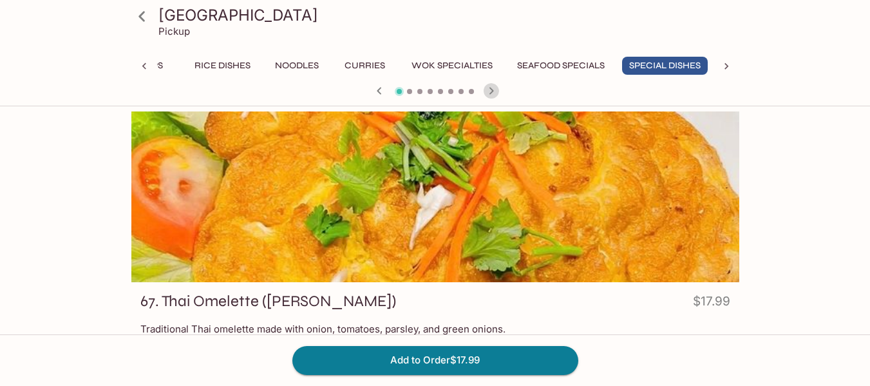
click at [486, 92] on icon "button" at bounding box center [491, 90] width 15 height 15
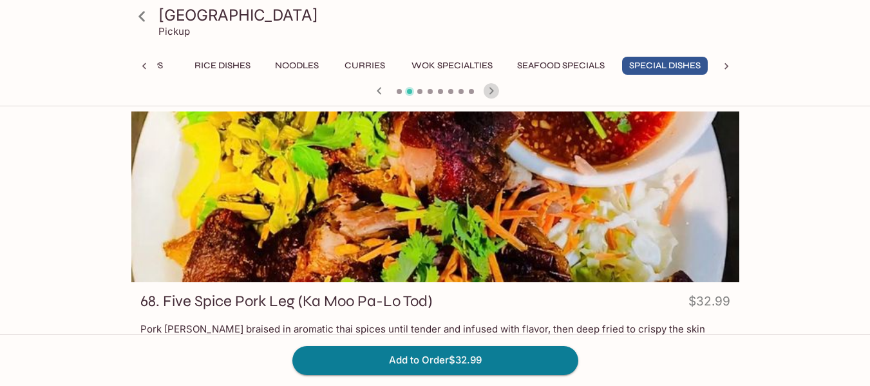
click at [486, 92] on icon "button" at bounding box center [491, 90] width 15 height 15
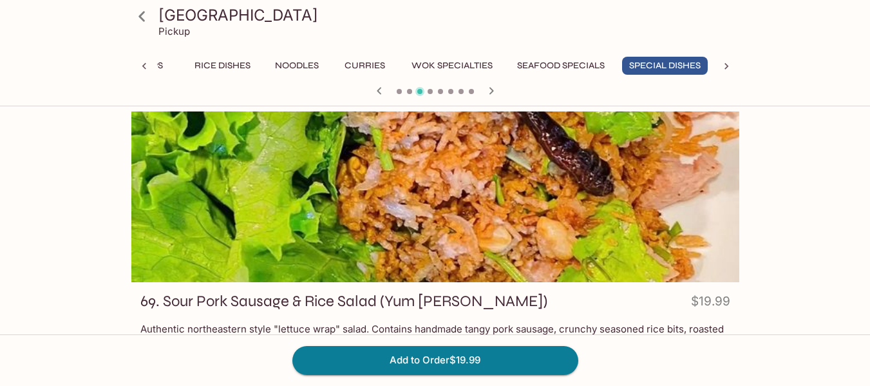
click at [486, 92] on icon "button" at bounding box center [491, 90] width 15 height 15
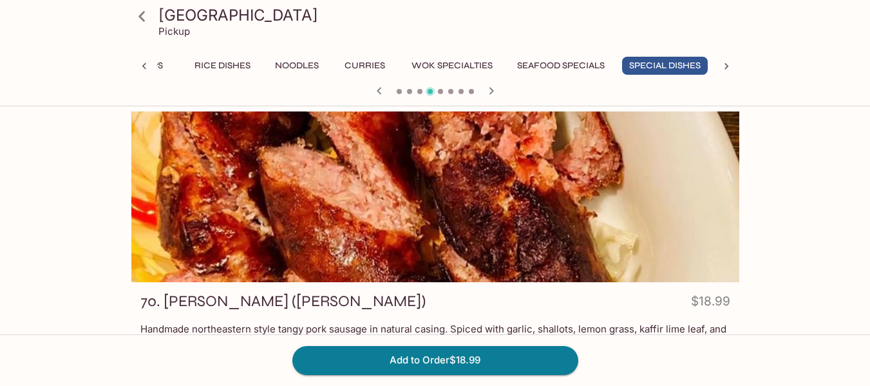
click at [486, 92] on icon "button" at bounding box center [491, 90] width 15 height 15
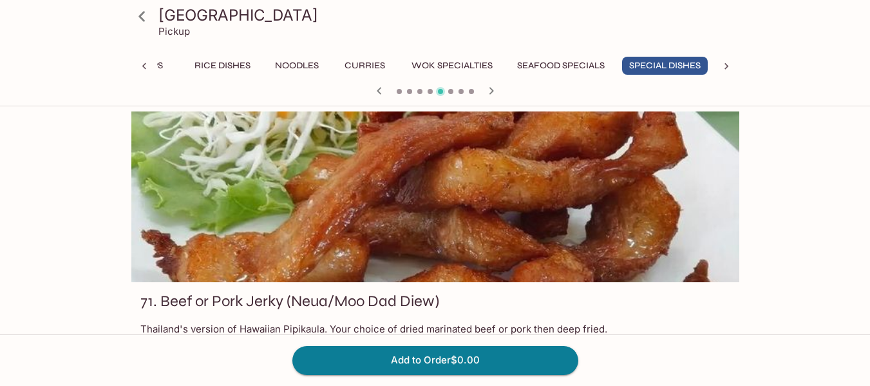
click at [724, 63] on icon at bounding box center [726, 66] width 13 height 13
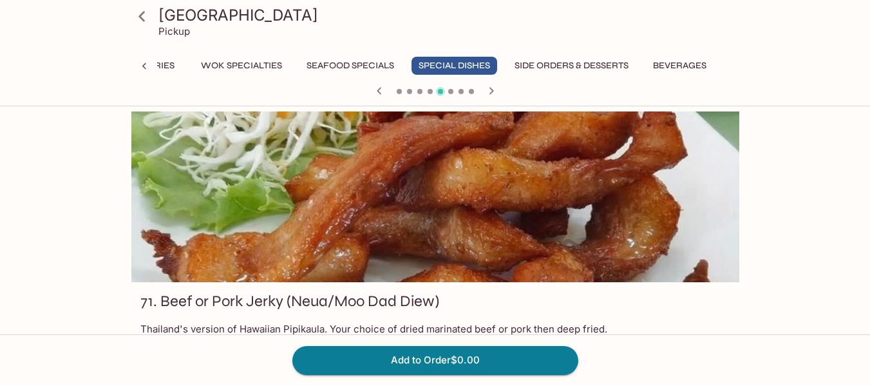
click at [544, 64] on button "Side Orders & Desserts" at bounding box center [571, 66] width 128 height 18
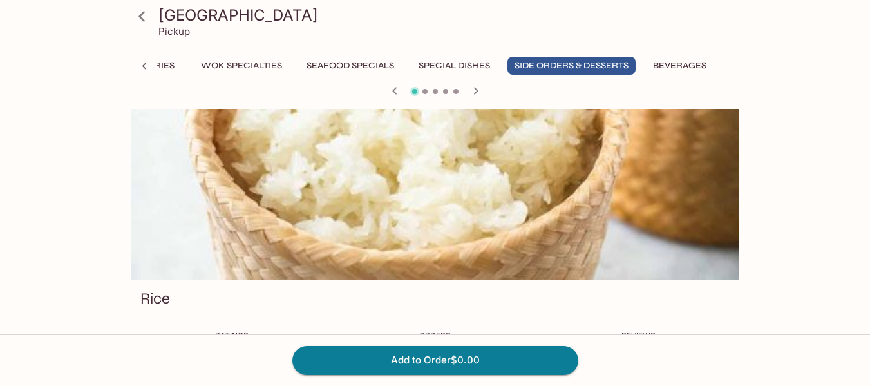
scroll to position [0, 0]
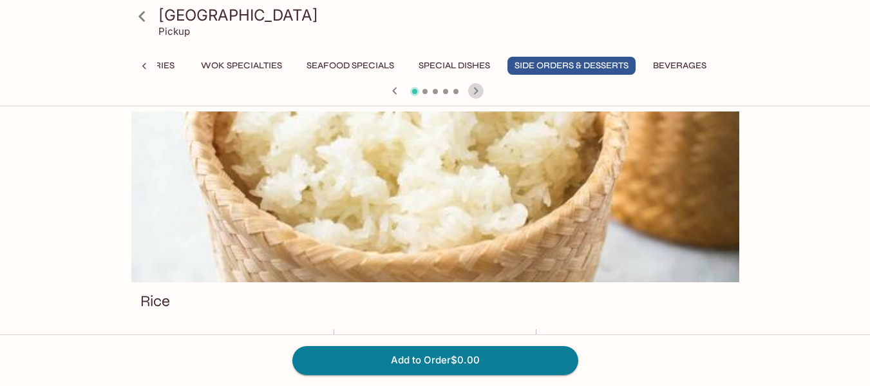
click at [474, 88] on icon "button" at bounding box center [475, 90] width 5 height 7
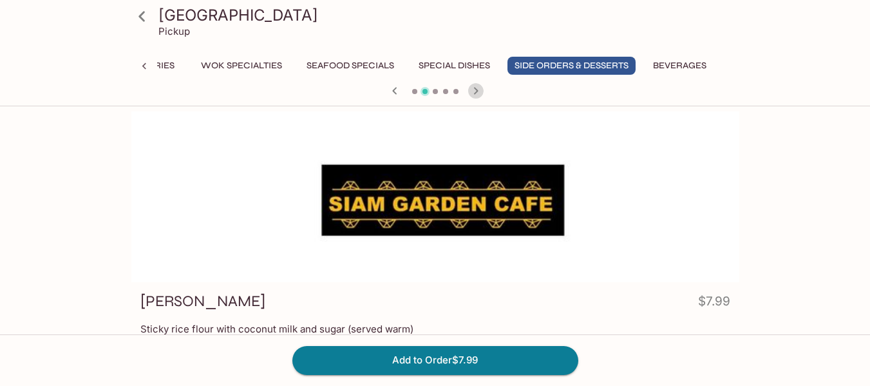
click at [474, 88] on icon "button" at bounding box center [475, 90] width 5 height 7
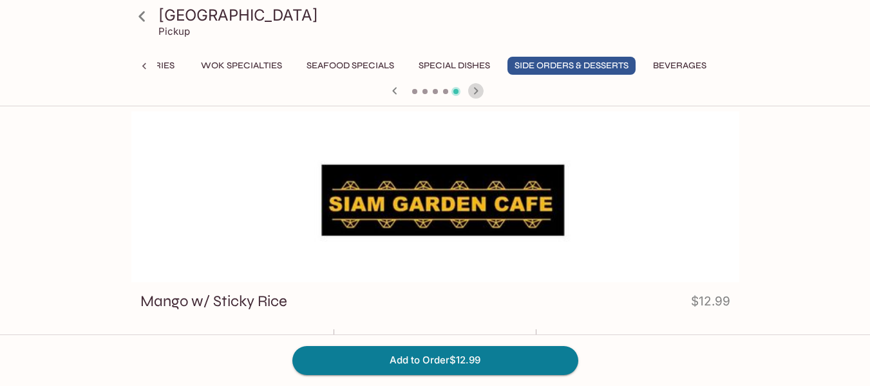
click at [475, 88] on icon "button" at bounding box center [475, 90] width 5 height 7
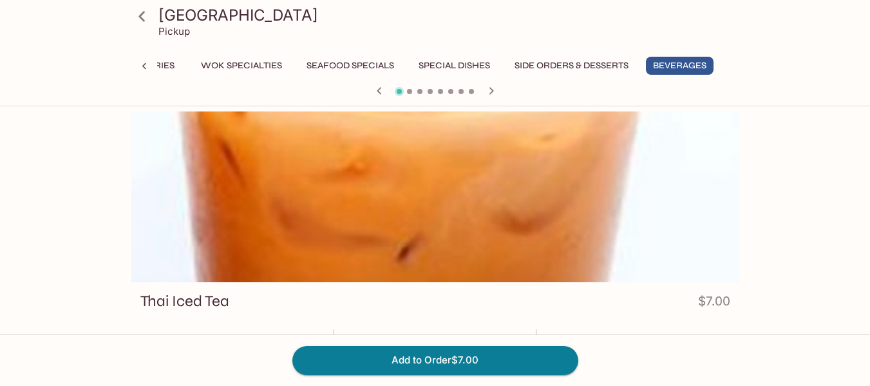
click at [475, 88] on div at bounding box center [435, 91] width 618 height 19
click at [493, 90] on icon "button" at bounding box center [491, 90] width 15 height 15
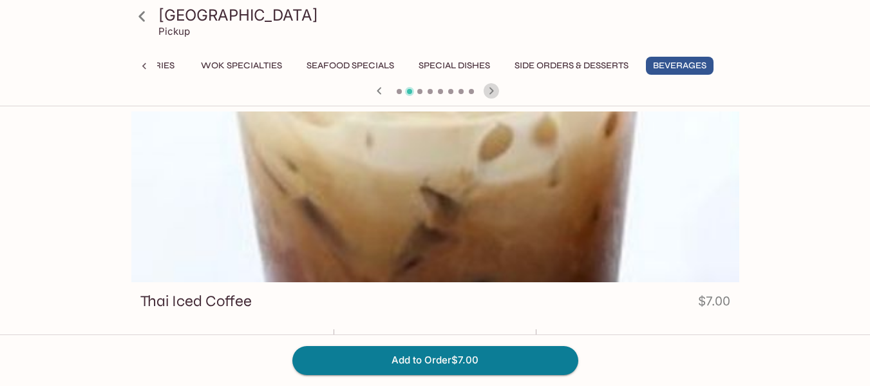
click at [493, 90] on icon "button" at bounding box center [491, 90] width 15 height 15
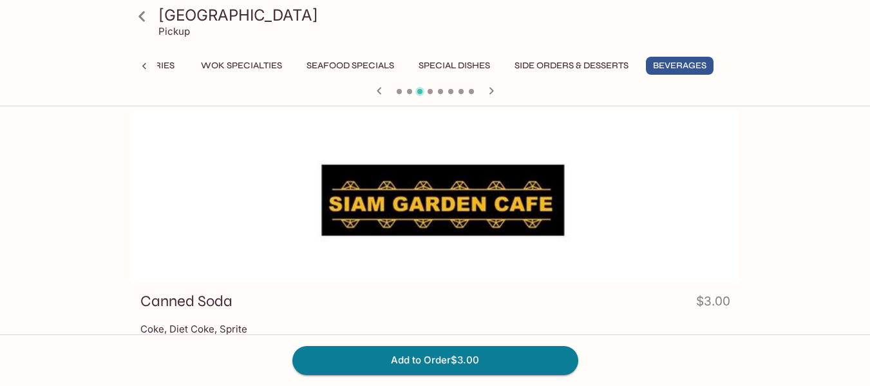
click at [493, 90] on icon "button" at bounding box center [491, 90] width 15 height 15
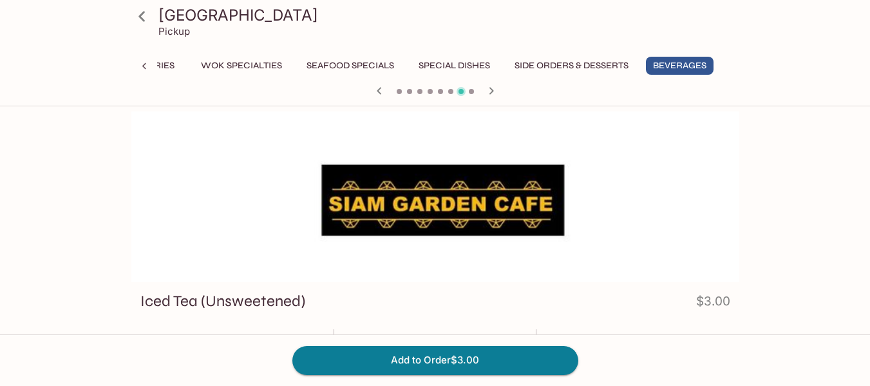
click at [493, 90] on icon "button" at bounding box center [491, 90] width 15 height 15
click at [493, 90] on div at bounding box center [435, 91] width 618 height 19
click at [142, 69] on icon at bounding box center [144, 66] width 13 height 13
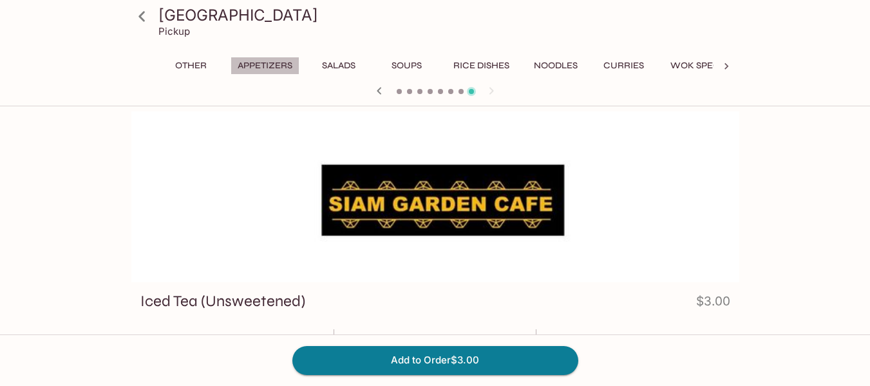
click at [270, 68] on button "Appetizers" at bounding box center [265, 66] width 69 height 18
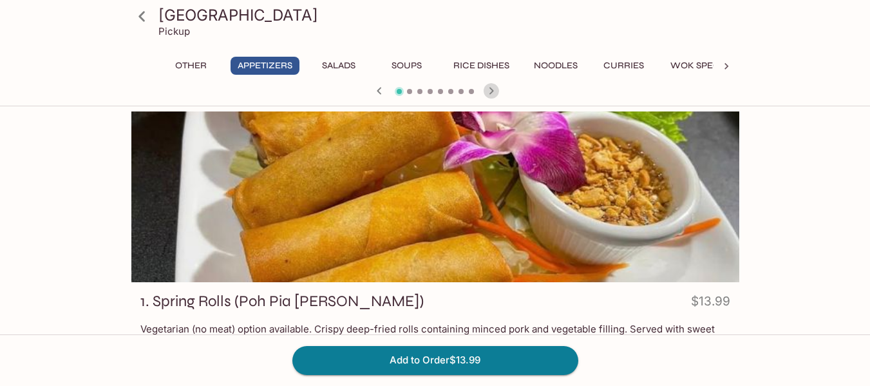
click at [488, 91] on icon "button" at bounding box center [491, 90] width 15 height 15
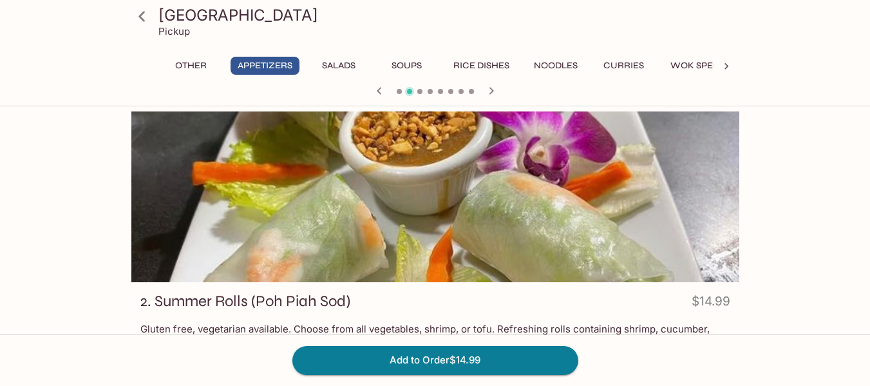
click at [491, 91] on icon "button" at bounding box center [491, 90] width 5 height 7
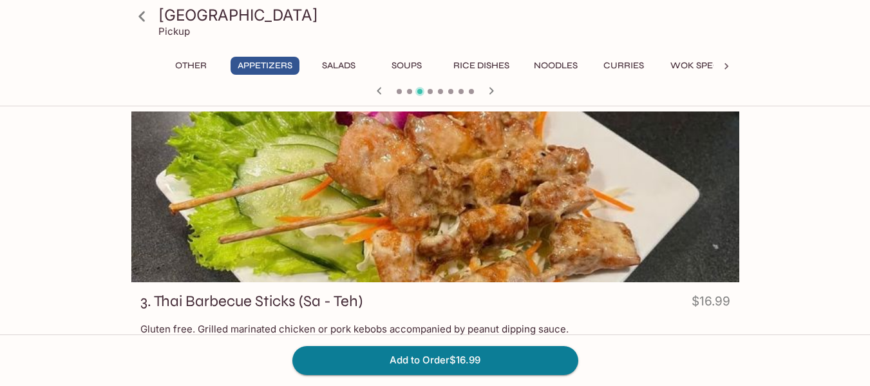
click at [637, 68] on button "Curries" at bounding box center [624, 66] width 58 height 18
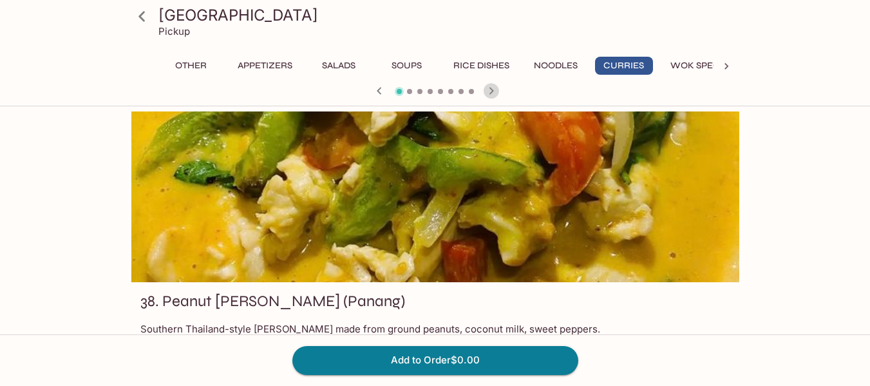
click at [492, 90] on icon "button" at bounding box center [491, 90] width 5 height 7
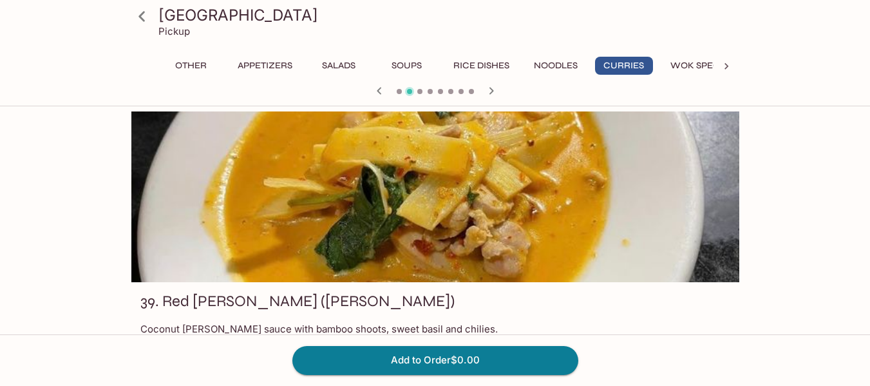
click at [492, 90] on icon "button" at bounding box center [491, 90] width 5 height 7
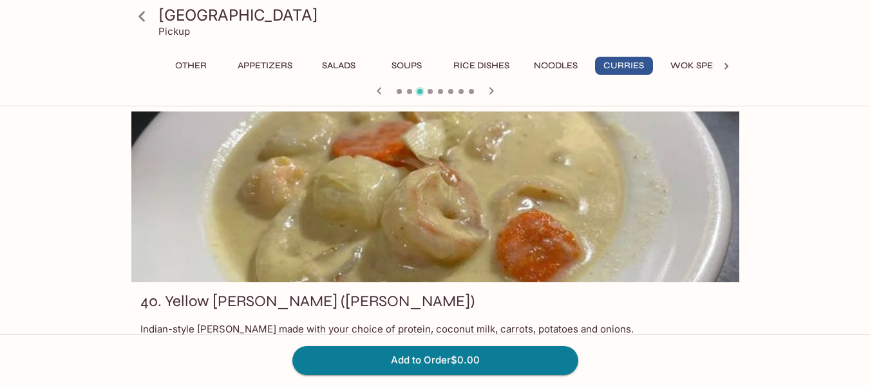
click at [492, 90] on icon "button" at bounding box center [491, 90] width 5 height 7
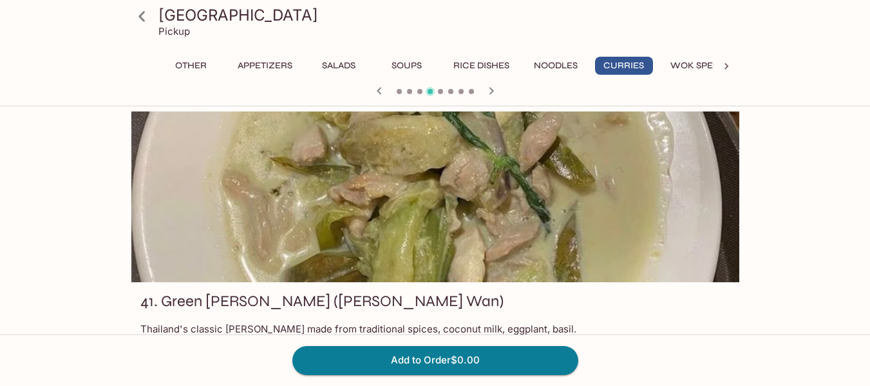
click at [492, 90] on icon "button" at bounding box center [491, 90] width 5 height 7
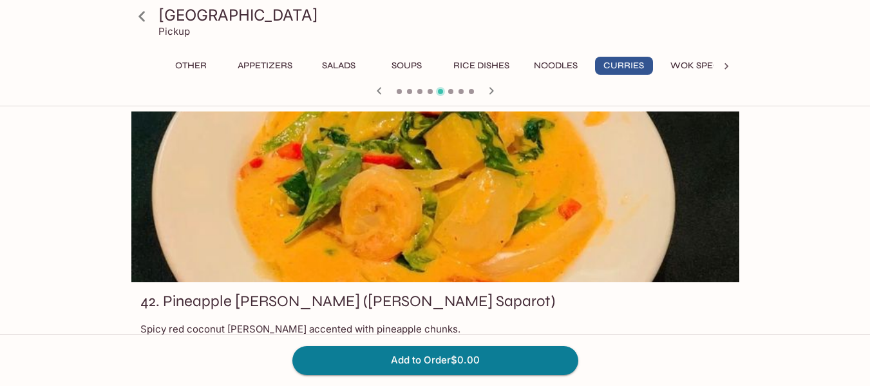
click at [492, 90] on icon "button" at bounding box center [491, 90] width 5 height 7
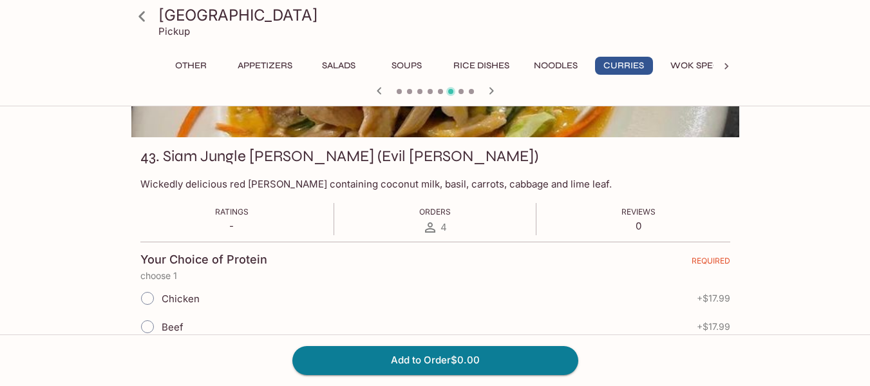
scroll to position [258, 0]
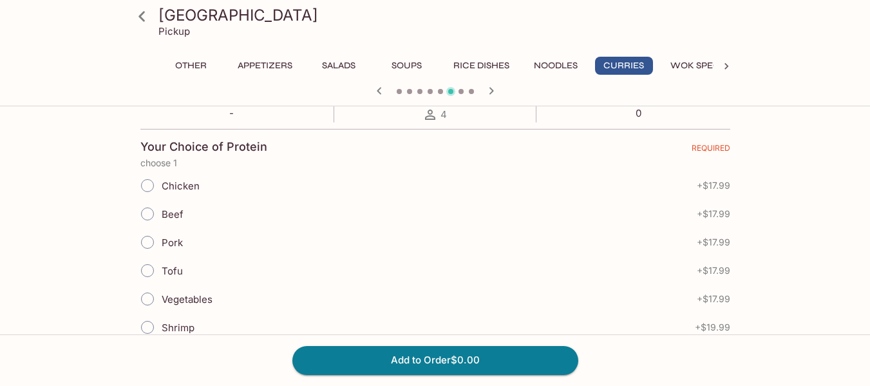
click at [148, 189] on input "Chicken" at bounding box center [147, 185] width 27 height 27
radio input "true"
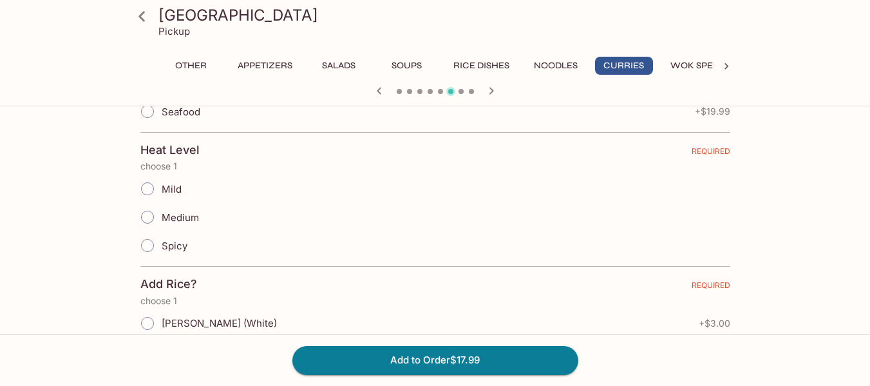
scroll to position [515, 0]
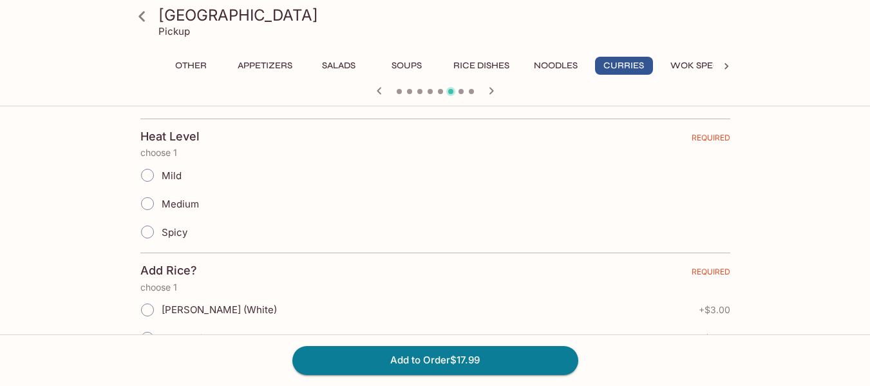
click at [147, 202] on input "Medium" at bounding box center [147, 203] width 27 height 27
radio input "true"
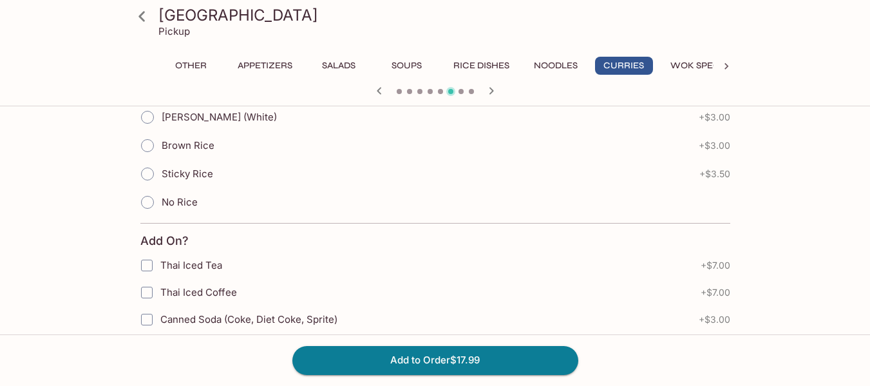
scroll to position [708, 0]
click at [149, 122] on input "[PERSON_NAME] (White)" at bounding box center [147, 116] width 27 height 27
radio input "true"
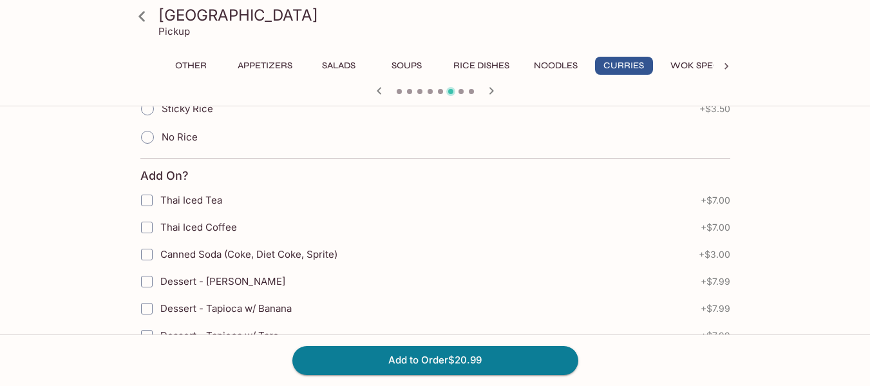
click at [147, 193] on input "Thai Iced Tea" at bounding box center [147, 200] width 26 height 26
checkbox input "true"
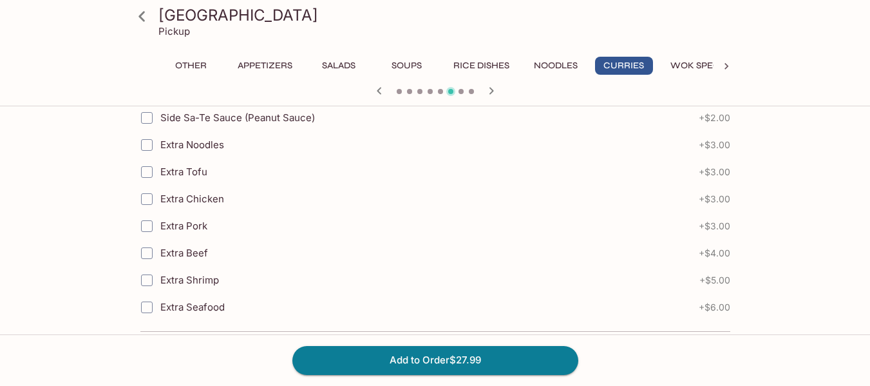
scroll to position [1142, 0]
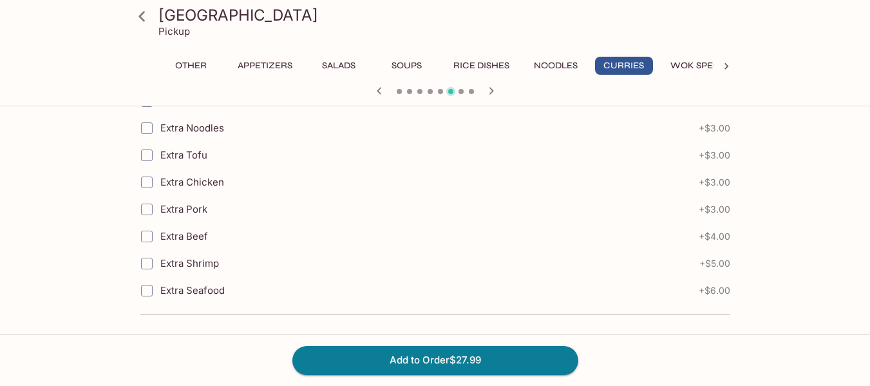
click at [146, 187] on input "Extra Chicken" at bounding box center [147, 182] width 26 height 26
checkbox input "true"
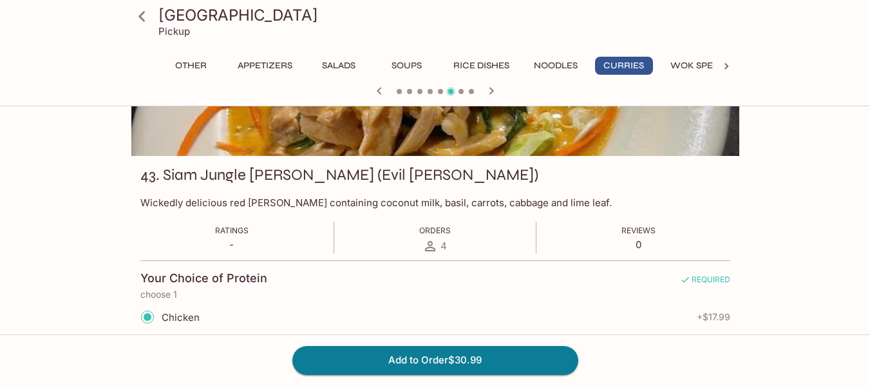
scroll to position [129, 0]
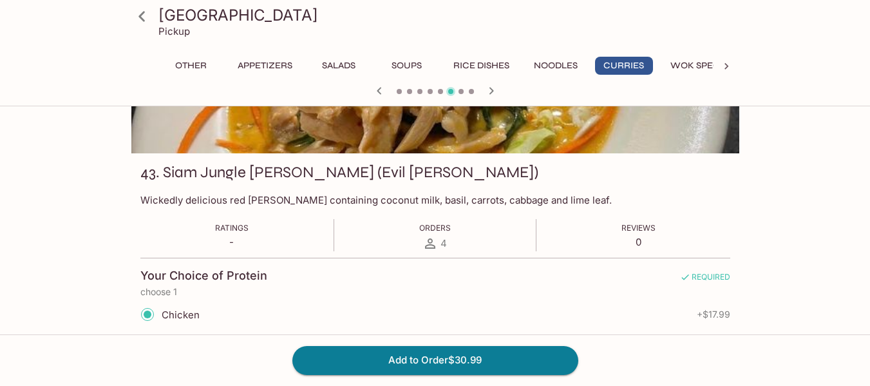
click at [430, 244] on icon at bounding box center [430, 243] width 10 height 10
